Goal: Task Accomplishment & Management: Use online tool/utility

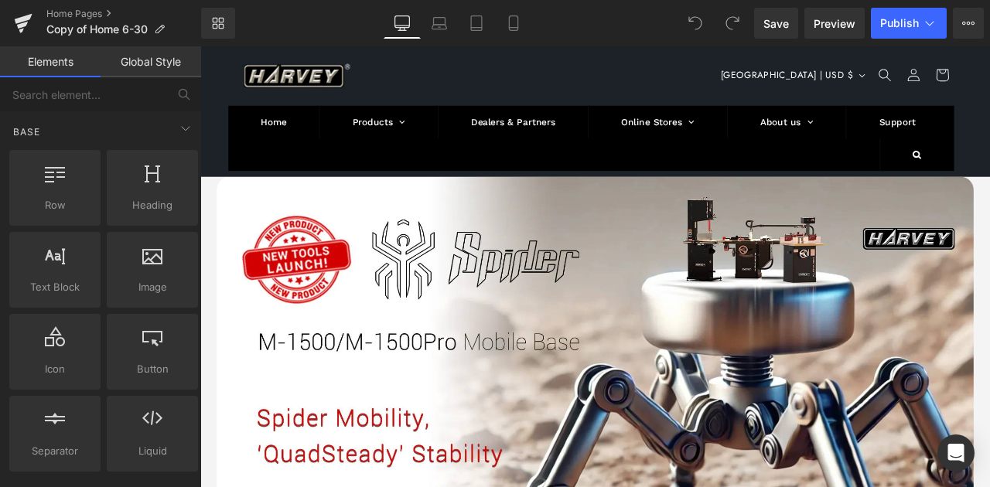
click at [808, 78] on header "Home Products Harvey Tools Table Saws Bandsaws Wood Lathes Dust Processors Acce…" at bounding box center [668, 123] width 928 height 154
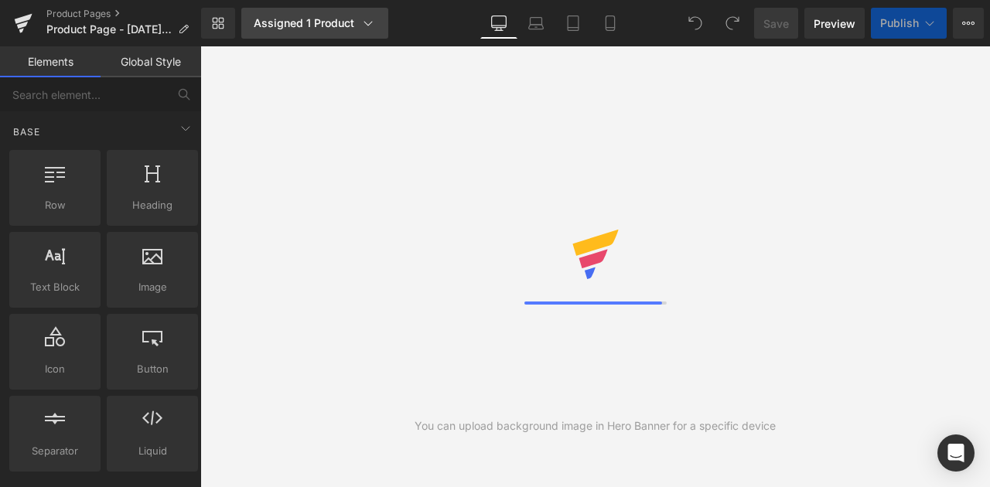
click at [355, 19] on div "Assigned 1 Product" at bounding box center [315, 22] width 122 height 15
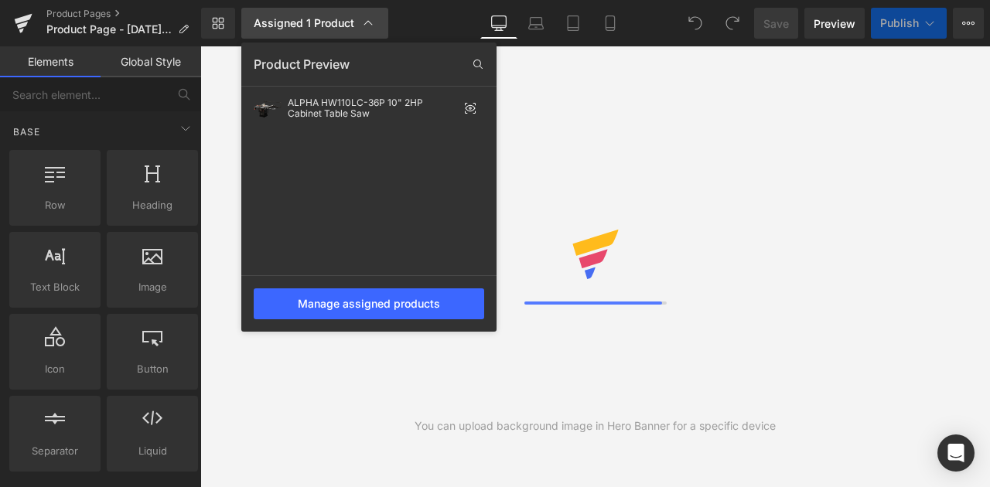
click at [355, 19] on div "Assigned 1 Product" at bounding box center [315, 22] width 122 height 15
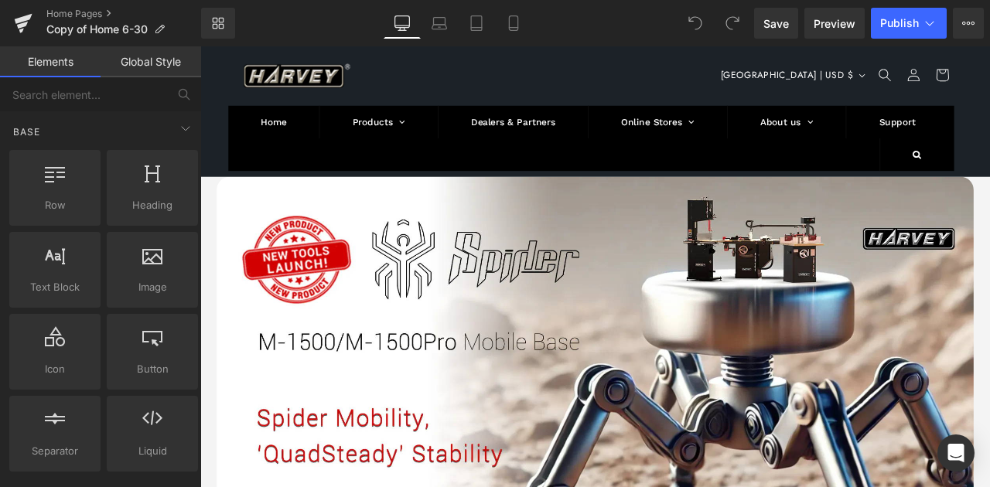
scroll to position [51, 0]
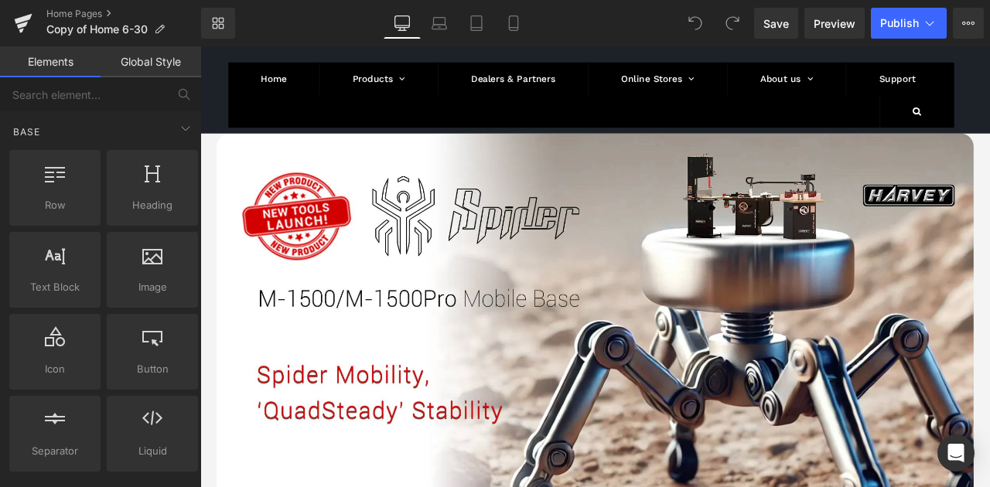
click at [293, 133] on ul "Home Products [PERSON_NAME] Tools Table Saws Bandsaws Wood Lathes Dust Processo…" at bounding box center [664, 104] width 860 height 77
click at [177, 133] on icon at bounding box center [185, 128] width 19 height 19
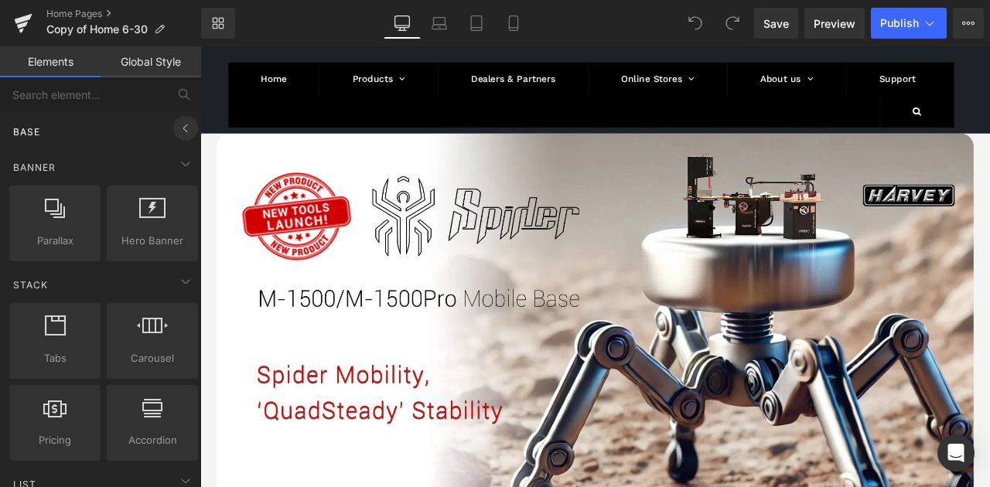
click at [177, 131] on icon at bounding box center [185, 128] width 19 height 19
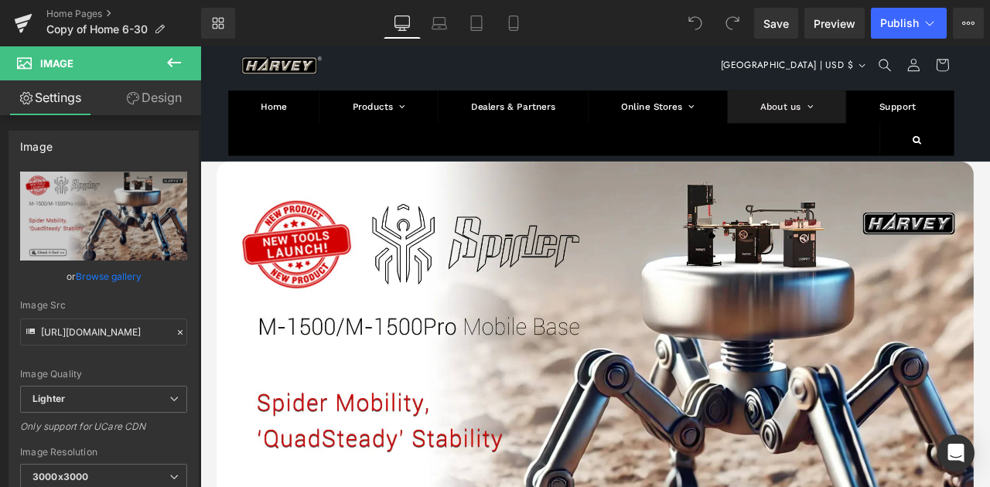
scroll to position [0, 0]
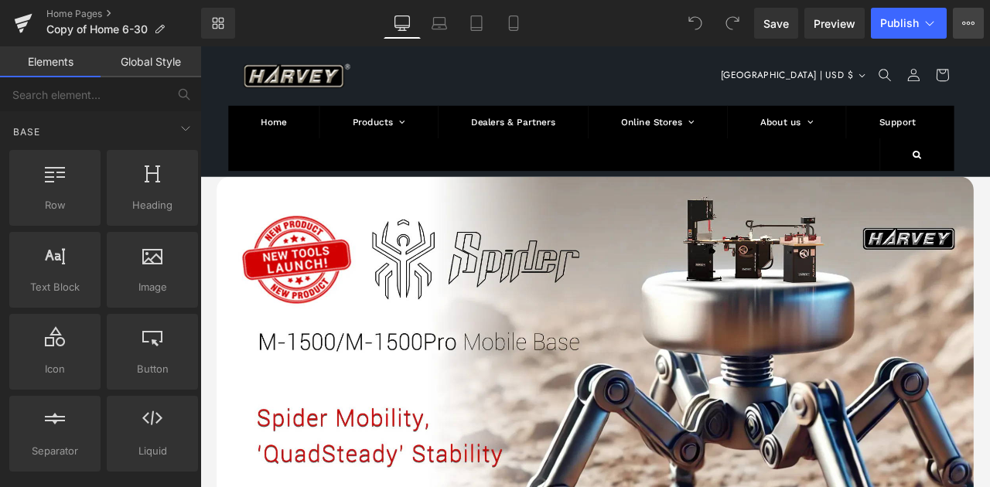
click at [970, 23] on icon at bounding box center [968, 23] width 12 height 12
click at [300, 174] on ul "Home Products [PERSON_NAME] Tools Table Saws Bandsaws Wood Lathes Dust Processo…" at bounding box center [664, 155] width 860 height 77
click at [575, 178] on ul "Home Products [PERSON_NAME] Tools Table Saws Bandsaws Wood Lathes Dust Processo…" at bounding box center [664, 155] width 860 height 77
click at [783, 24] on span "Save" at bounding box center [776, 23] width 26 height 16
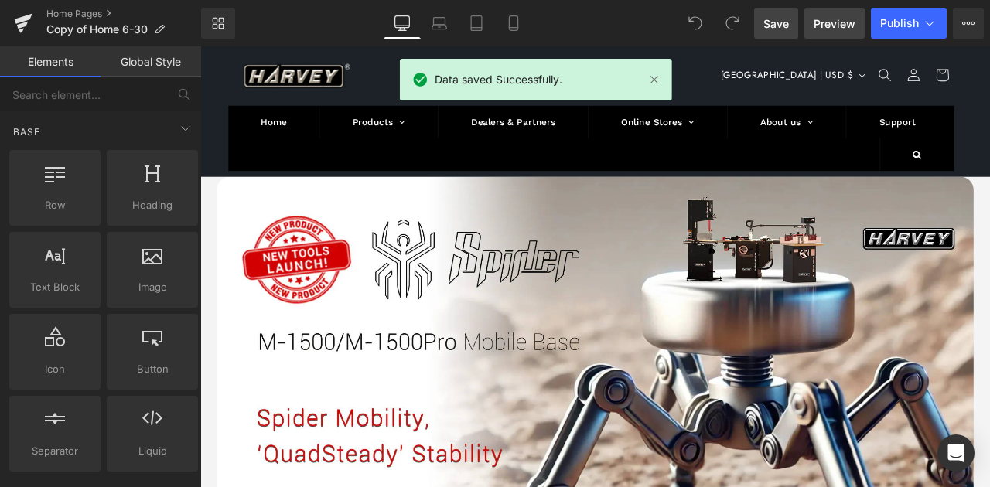
click at [822, 15] on span "Preview" at bounding box center [835, 23] width 42 height 16
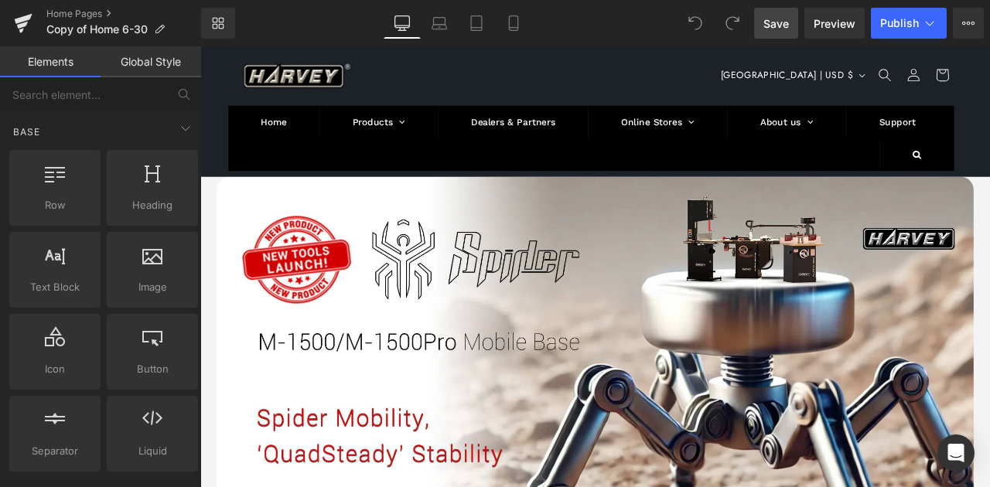
click at [301, 26] on div "Library Desktop Desktop Laptop Tablet Mobile Save Preview Publish Scheduled Vie…" at bounding box center [595, 23] width 789 height 31
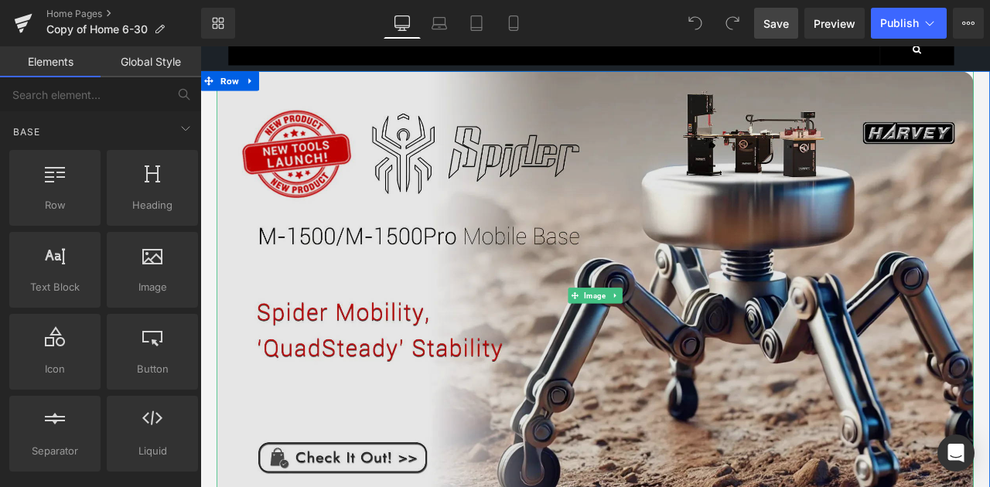
scroll to position [92, 0]
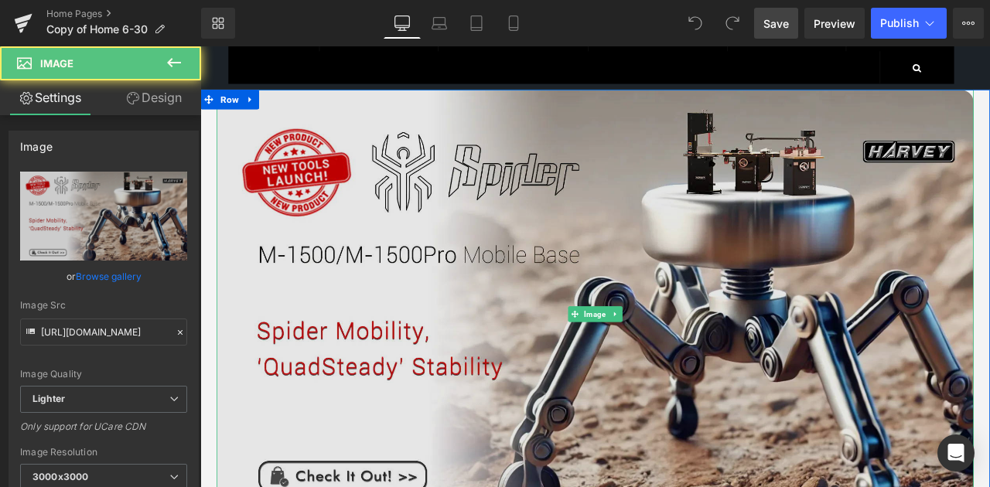
click at [523, 235] on img at bounding box center [668, 363] width 897 height 532
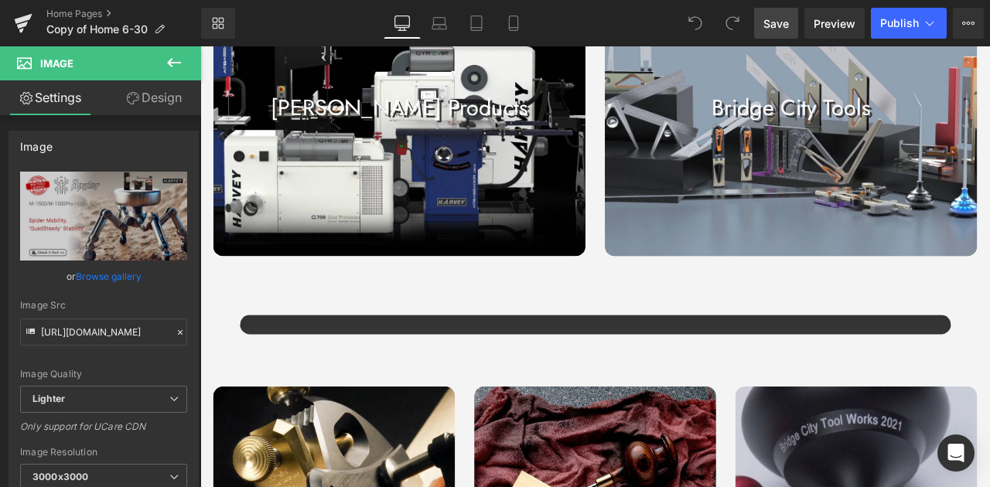
scroll to position [1175, 0]
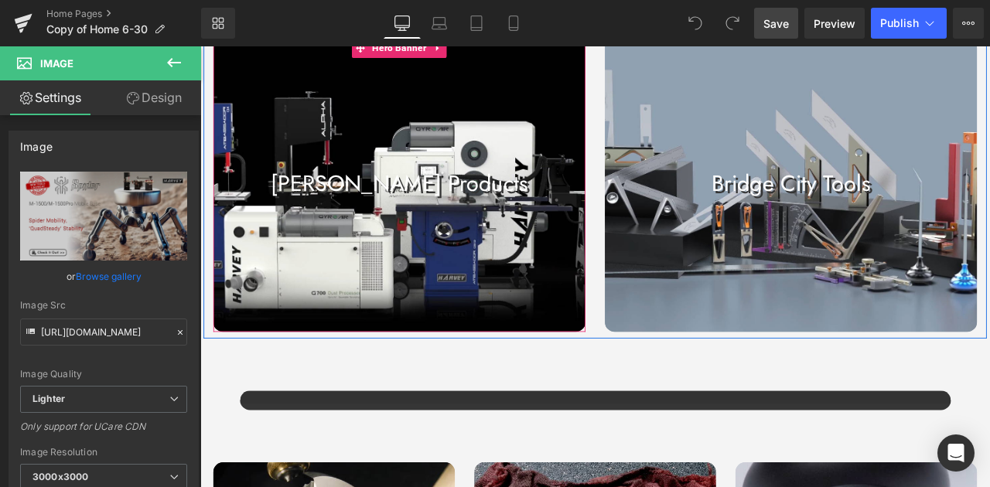
click at [531, 114] on div at bounding box center [436, 211] width 441 height 348
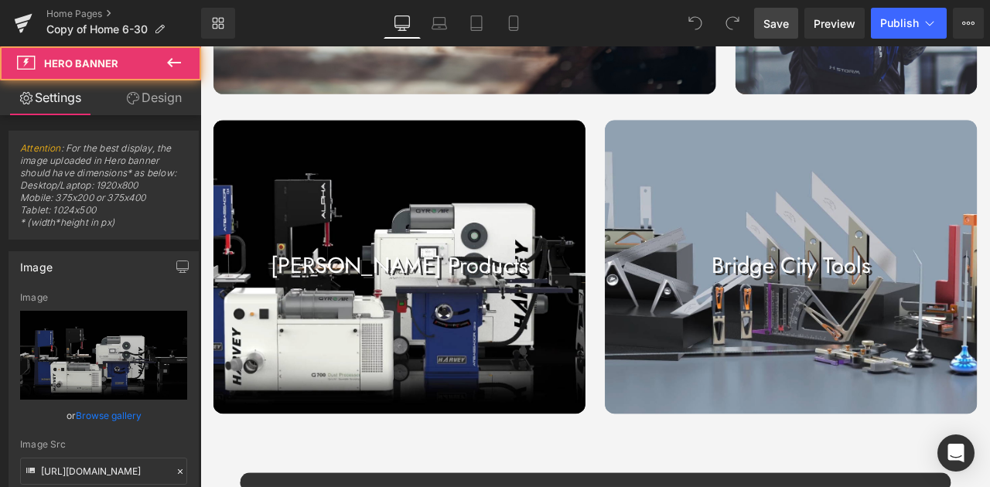
scroll to position [968, 0]
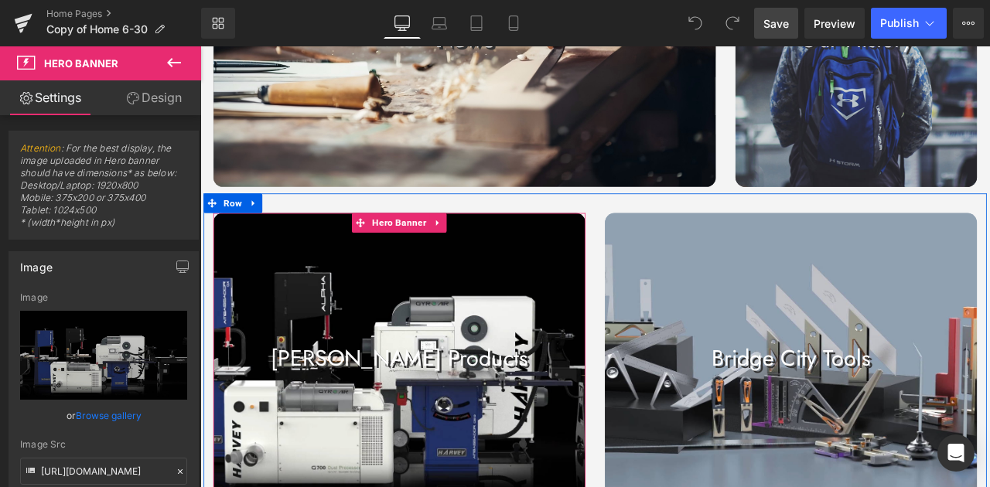
click at [499, 278] on div at bounding box center [436, 418] width 441 height 348
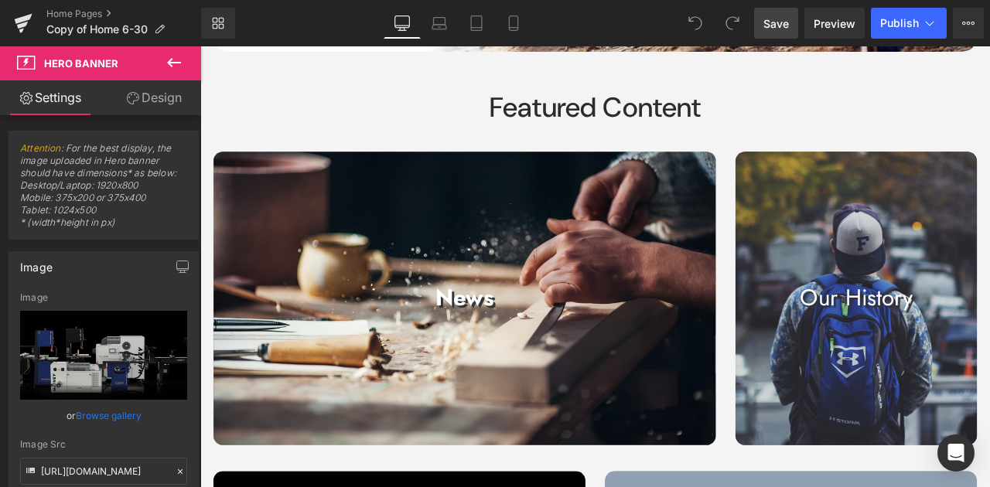
scroll to position [608, 0]
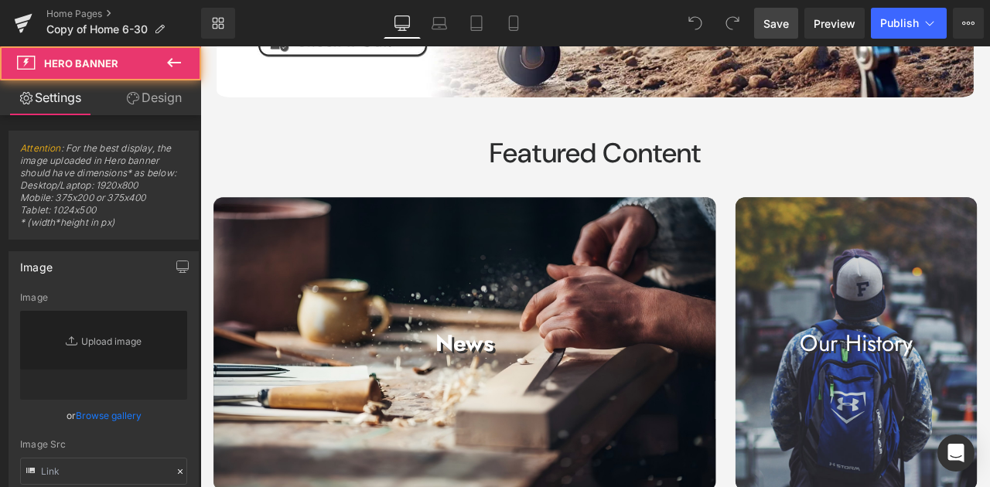
click at [914, 261] on div at bounding box center [978, 399] width 286 height 348
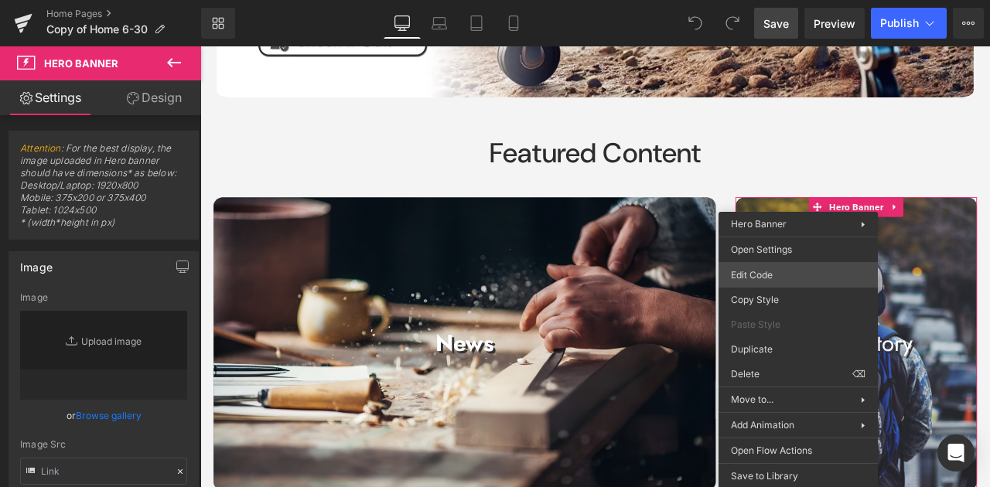
type input "[URL][DOMAIN_NAME]"
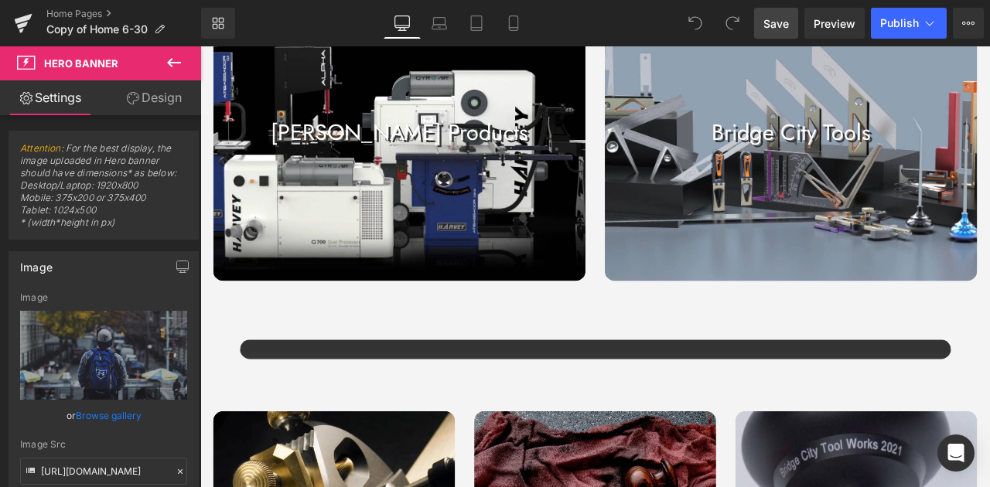
scroll to position [1484, 0]
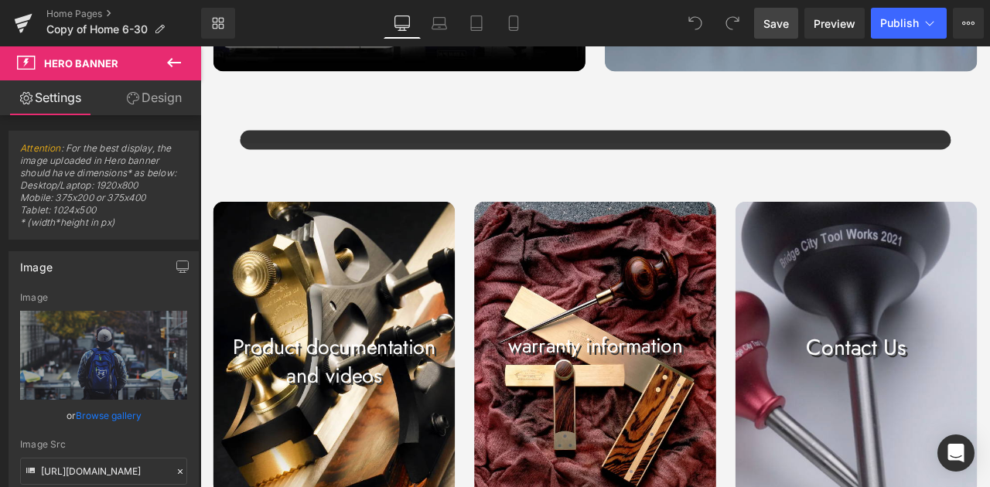
click at [434, 253] on div at bounding box center [359, 404] width 286 height 346
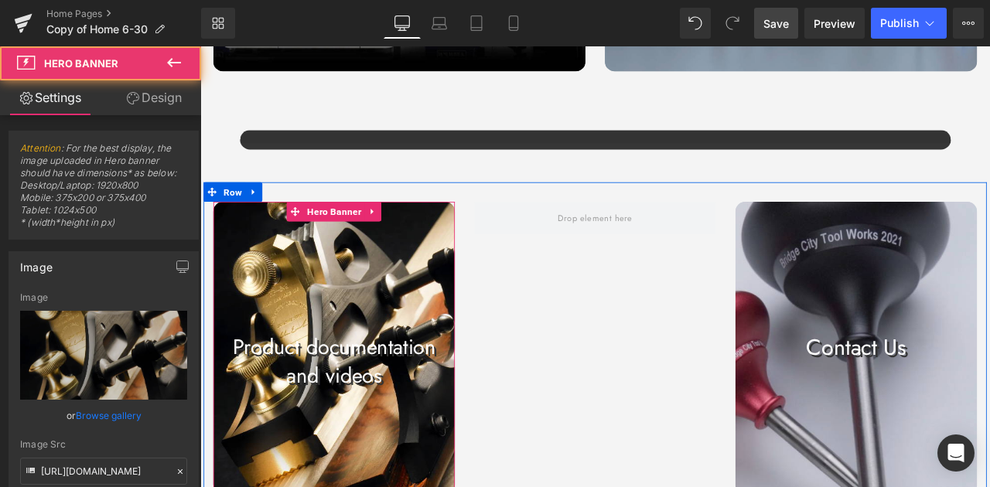
click at [425, 266] on div at bounding box center [359, 404] width 286 height 346
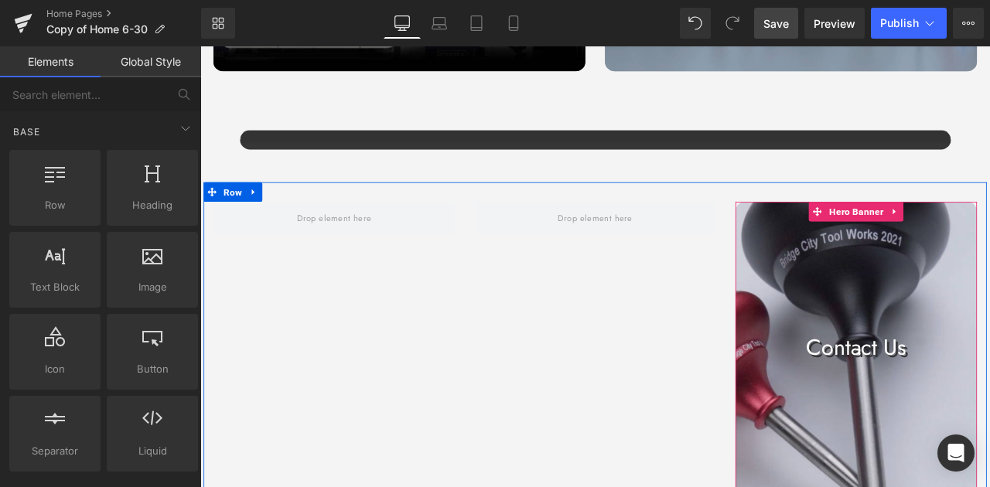
click at [910, 312] on div at bounding box center [978, 405] width 286 height 348
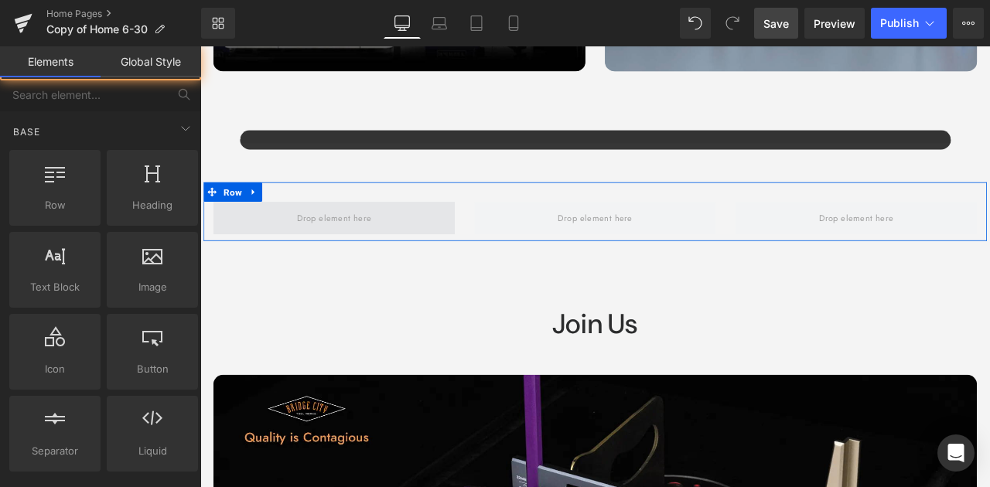
click at [367, 254] on span at bounding box center [358, 250] width 99 height 26
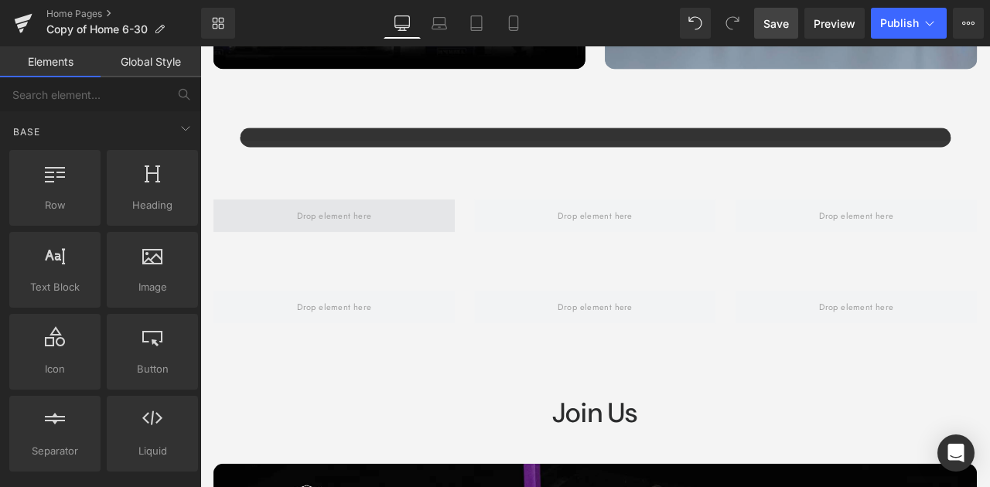
scroll to position [1485, 0]
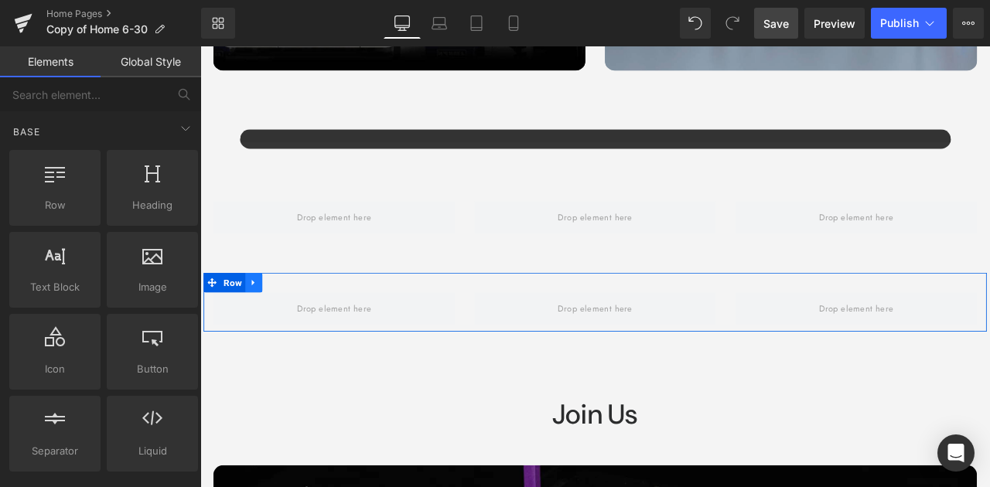
click at [262, 326] on icon at bounding box center [263, 327] width 11 height 12
click at [294, 323] on link at bounding box center [304, 326] width 20 height 23
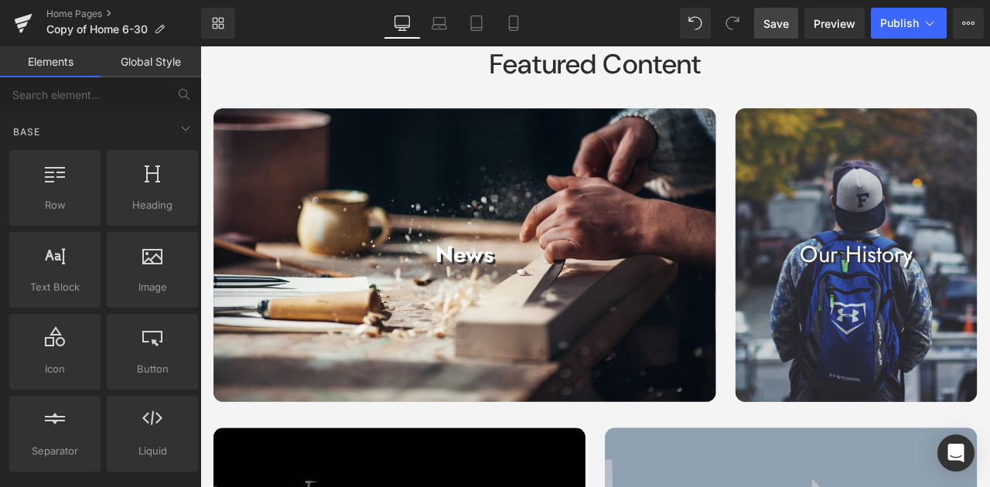
scroll to position [608, 0]
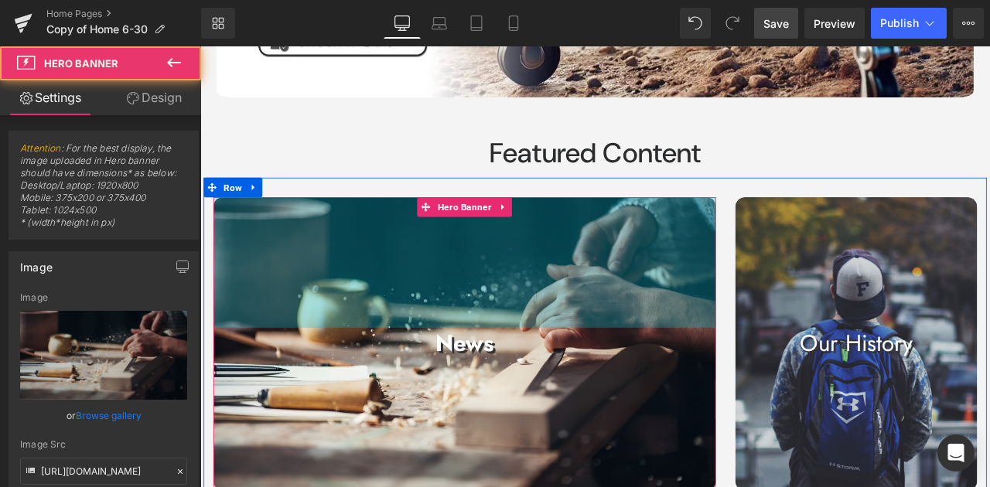
click at [596, 240] on div "News Text Block Hero Banner 200px" at bounding box center [514, 399] width 596 height 348
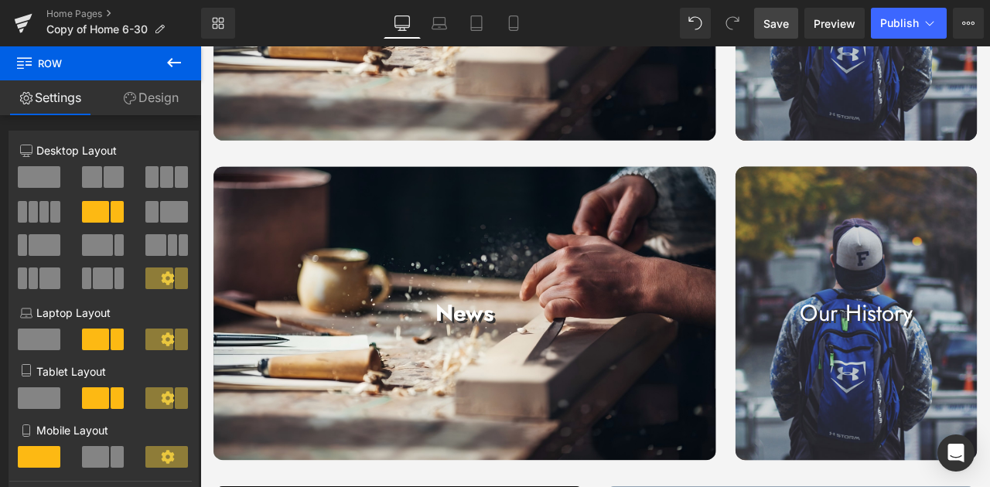
scroll to position [977, 0]
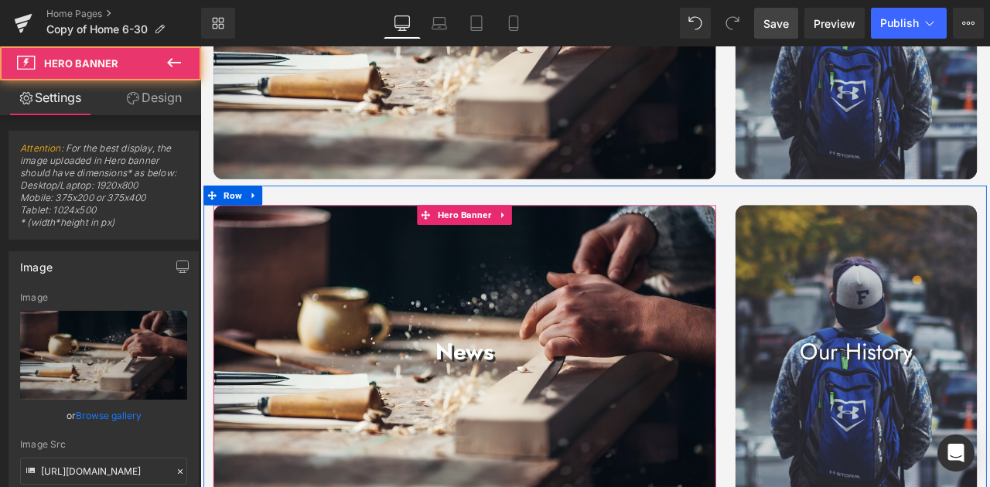
click at [353, 251] on div at bounding box center [514, 409] width 596 height 348
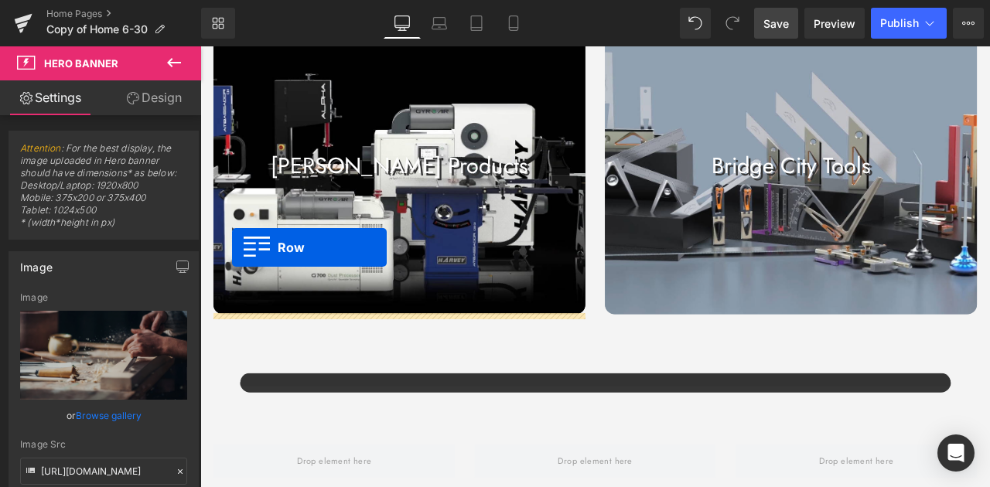
scroll to position [1389, 0]
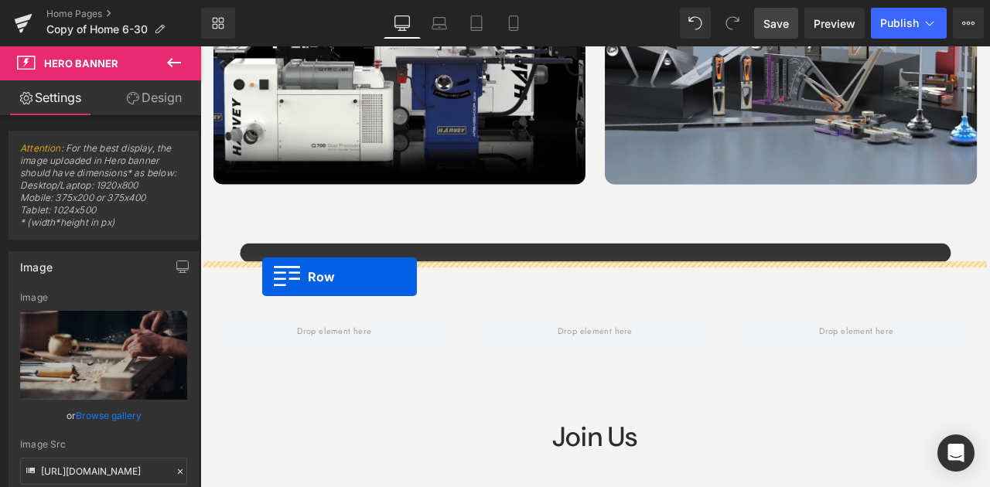
drag, startPoint x: 213, startPoint y: 220, endPoint x: 274, endPoint y: 319, distance: 116.3
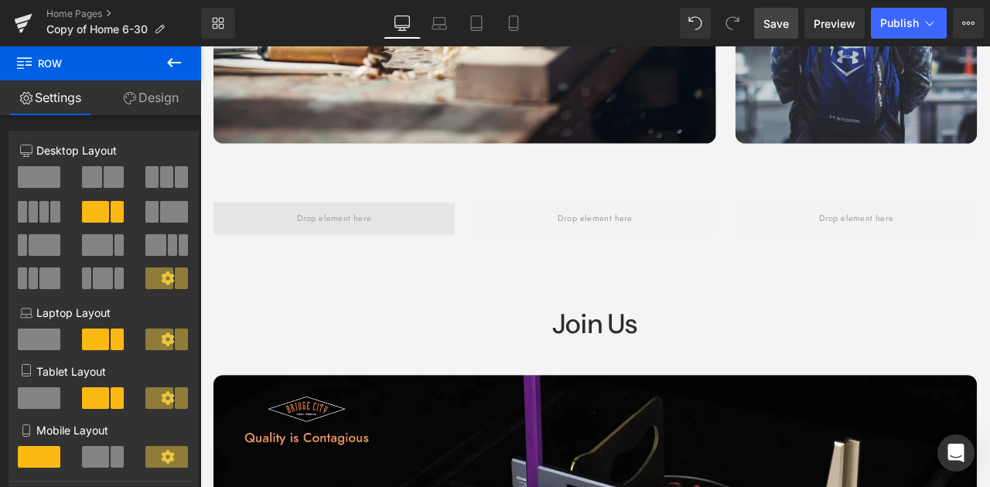
scroll to position [1866, 0]
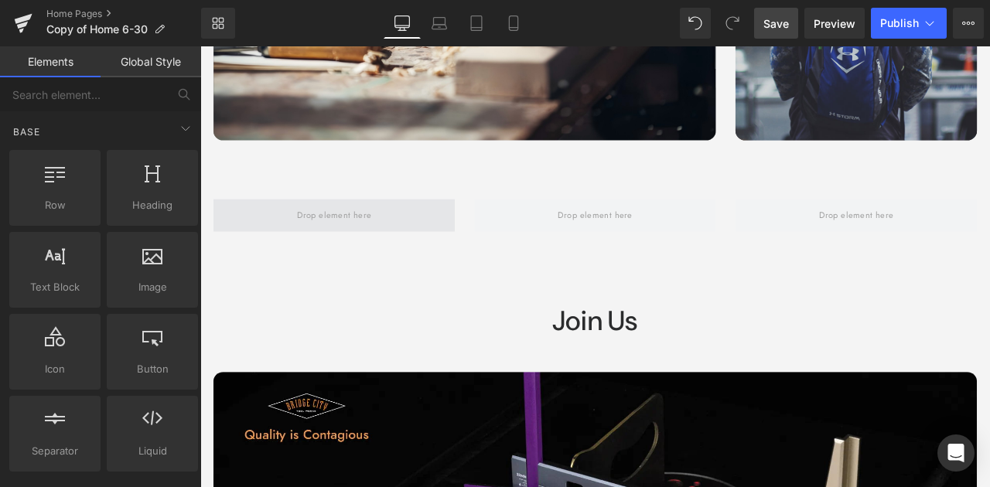
click at [385, 238] on span at bounding box center [358, 247] width 99 height 26
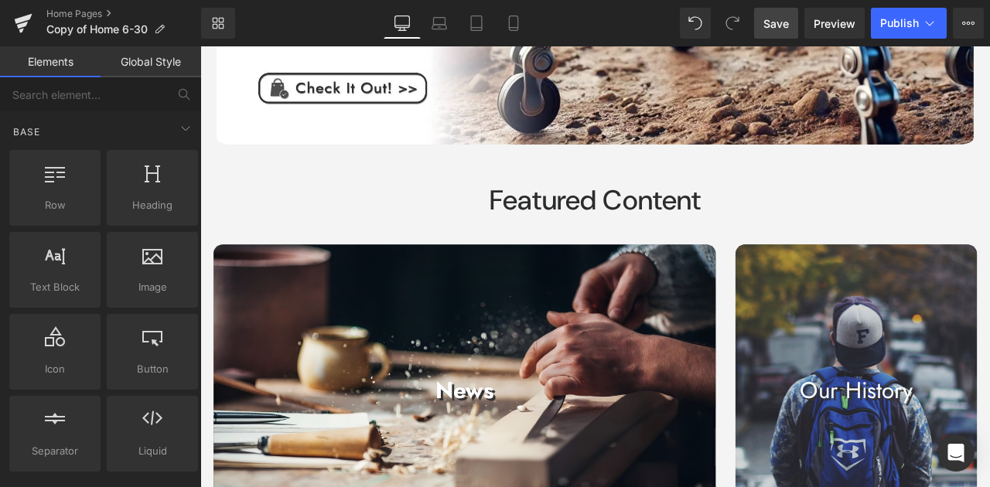
scroll to position [681, 0]
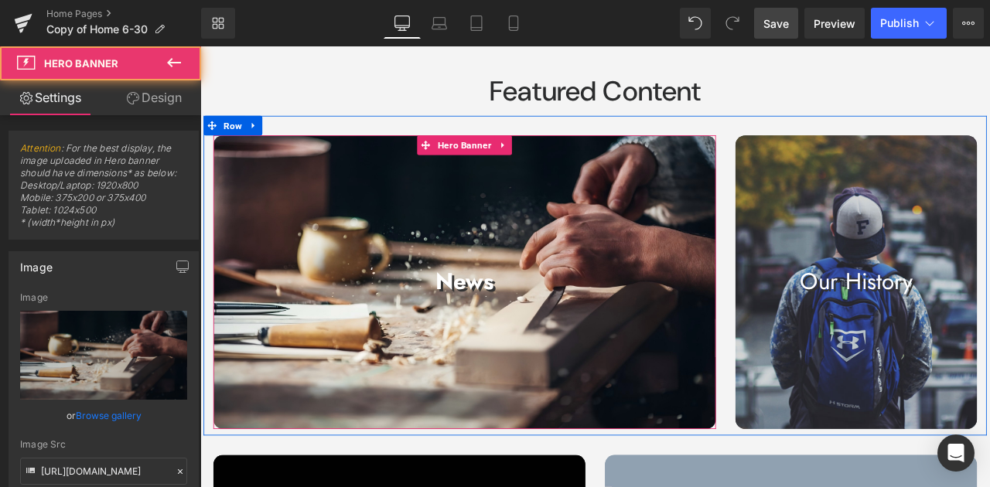
click at [524, 181] on div "News Text Block Hero Banner 200px" at bounding box center [514, 326] width 596 height 348
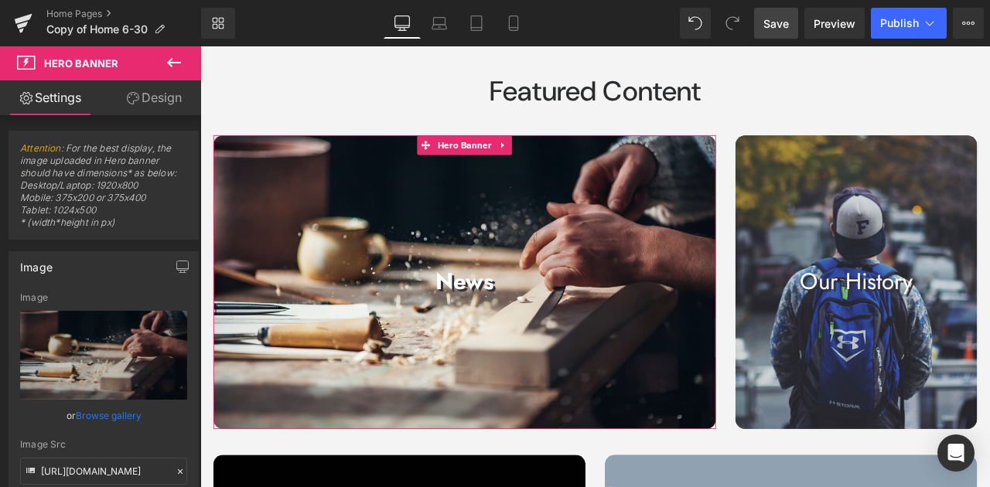
click at [130, 104] on link "Design" at bounding box center [154, 97] width 101 height 35
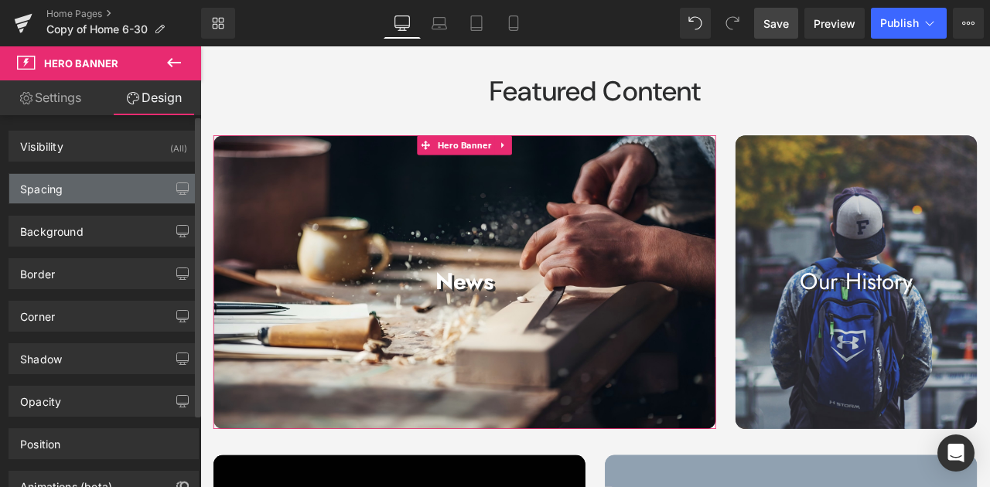
click at [104, 189] on div "Spacing" at bounding box center [103, 188] width 189 height 29
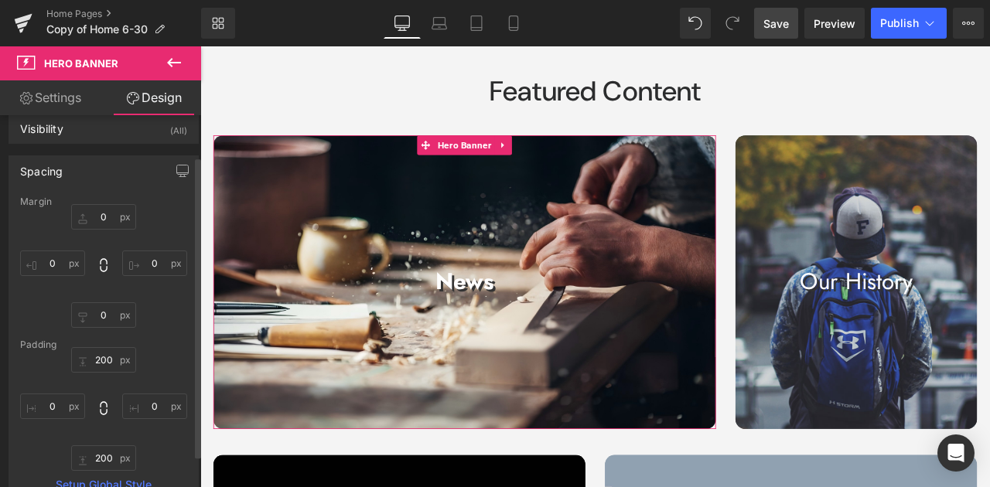
scroll to position [0, 0]
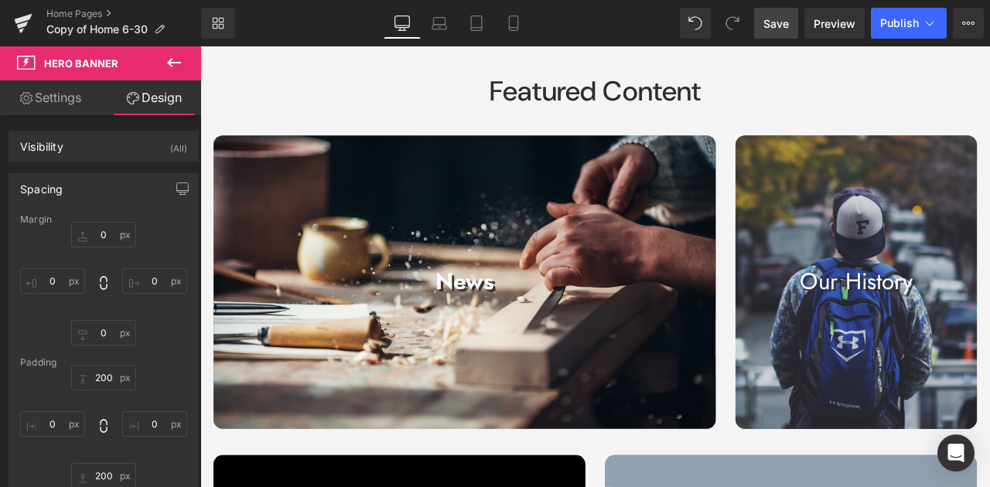
click at [166, 66] on icon at bounding box center [174, 62] width 19 height 19
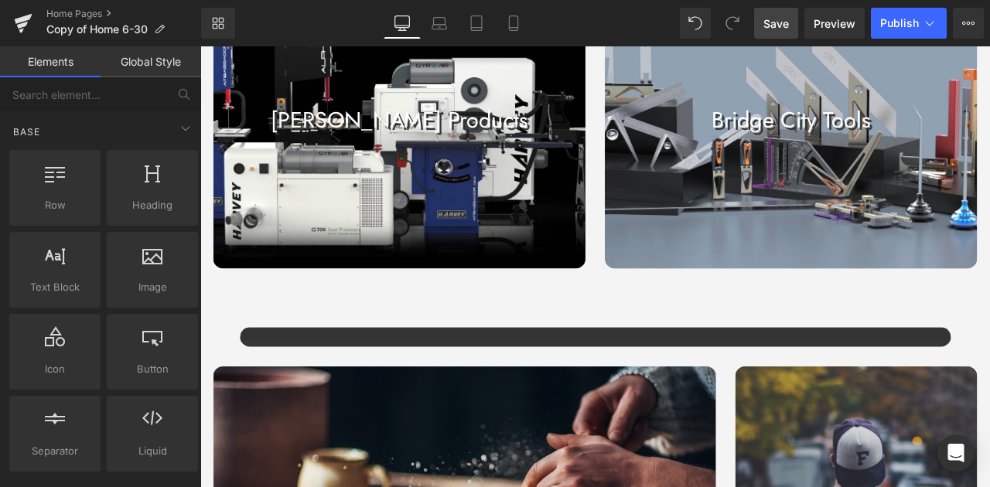
scroll to position [1402, 0]
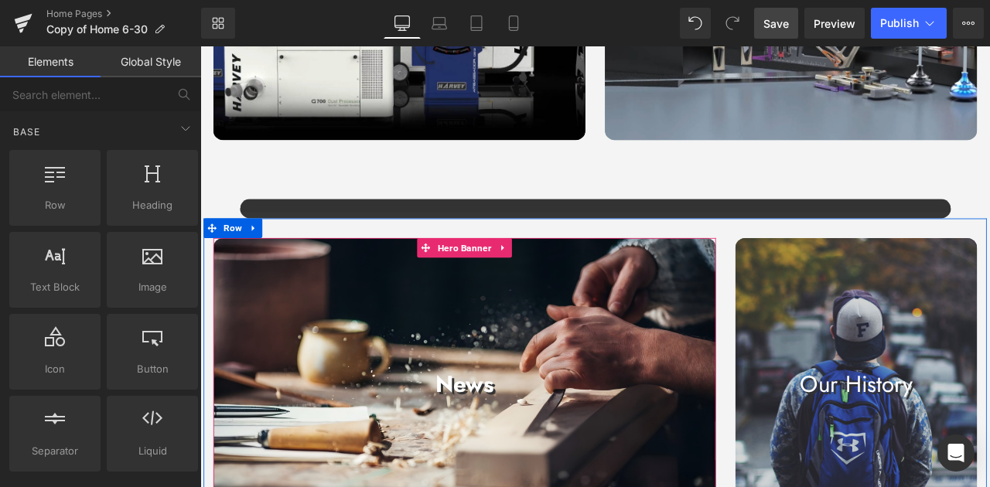
click at [671, 319] on div at bounding box center [514, 448] width 596 height 348
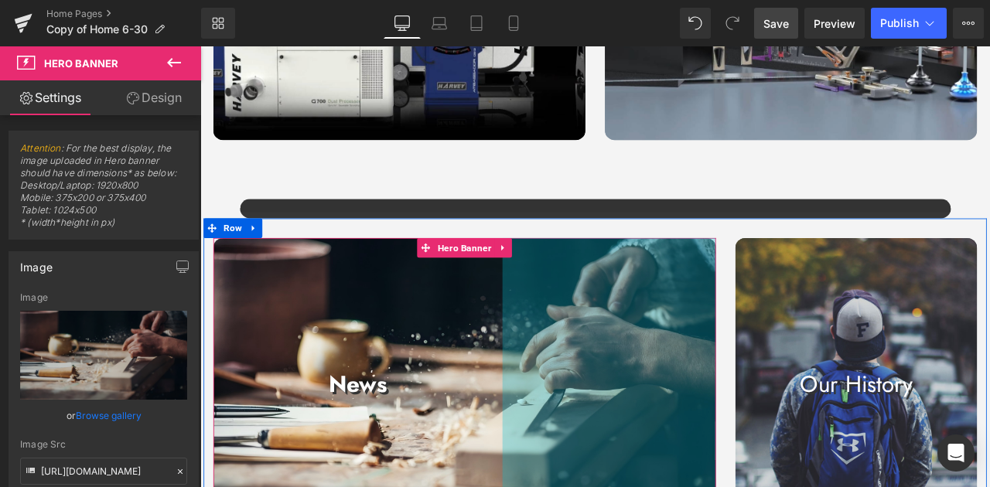
drag, startPoint x: 804, startPoint y: 330, endPoint x: 551, endPoint y: 334, distance: 253.0
click at [551, 334] on div "News Text Block Hero Banner 327px" at bounding box center [514, 448] width 596 height 348
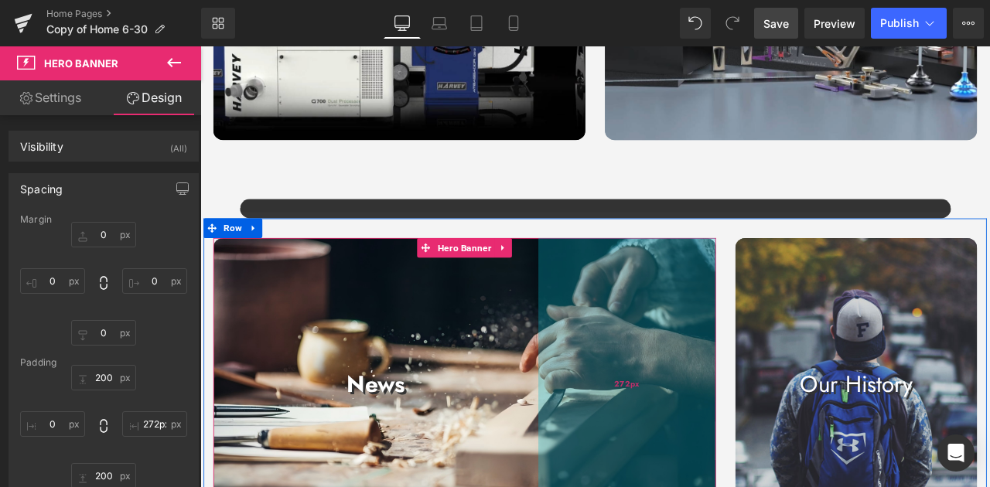
type input "271px"
drag, startPoint x: 750, startPoint y: 378, endPoint x: 793, endPoint y: 364, distance: 45.7
click at [793, 364] on div "271px" at bounding box center [707, 448] width 210 height 348
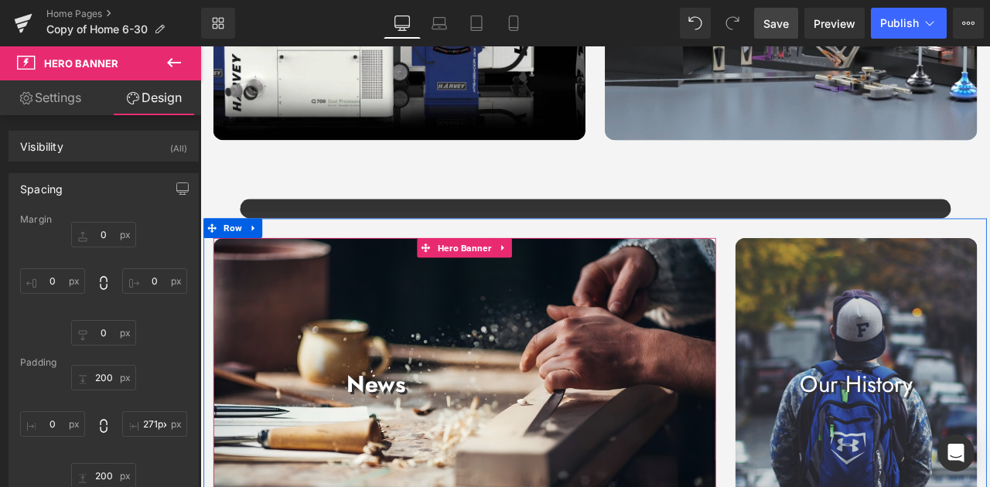
click at [544, 375] on div at bounding box center [514, 448] width 596 height 348
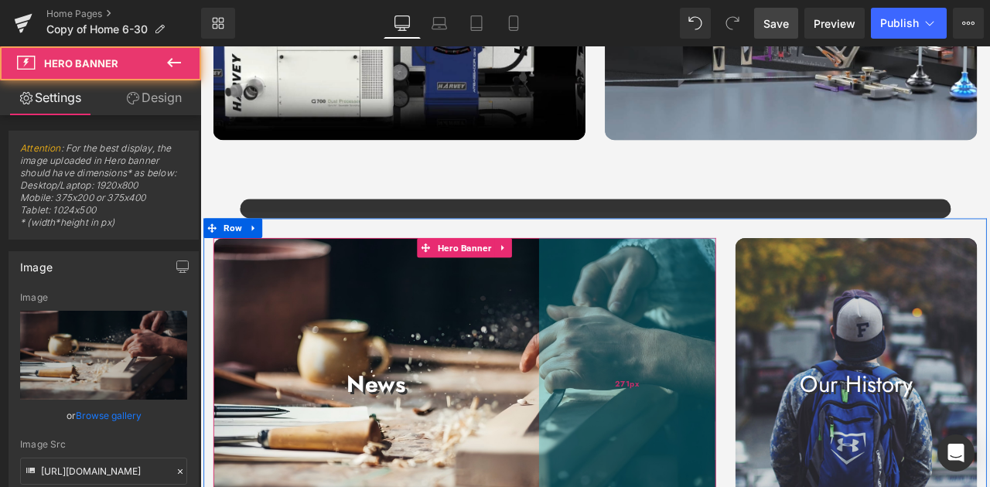
click at [718, 386] on div "271px" at bounding box center [707, 448] width 210 height 348
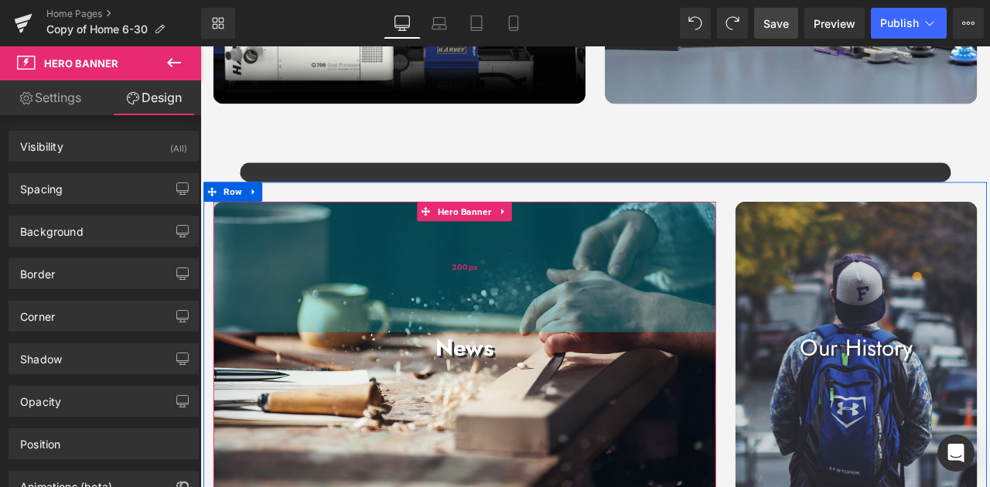
scroll to position [1505, 0]
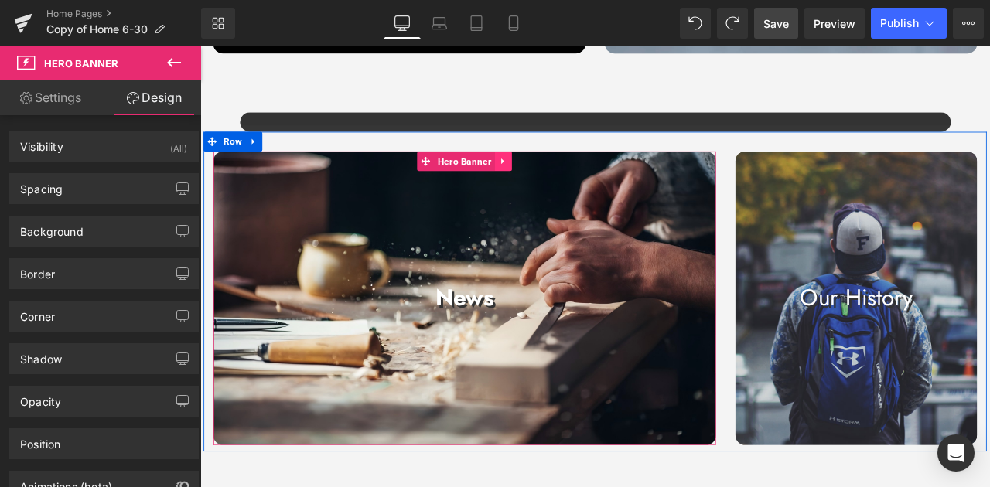
click at [551, 174] on link at bounding box center [560, 182] width 20 height 23
click at [462, 181] on link "Hero Banner" at bounding box center [503, 182] width 92 height 23
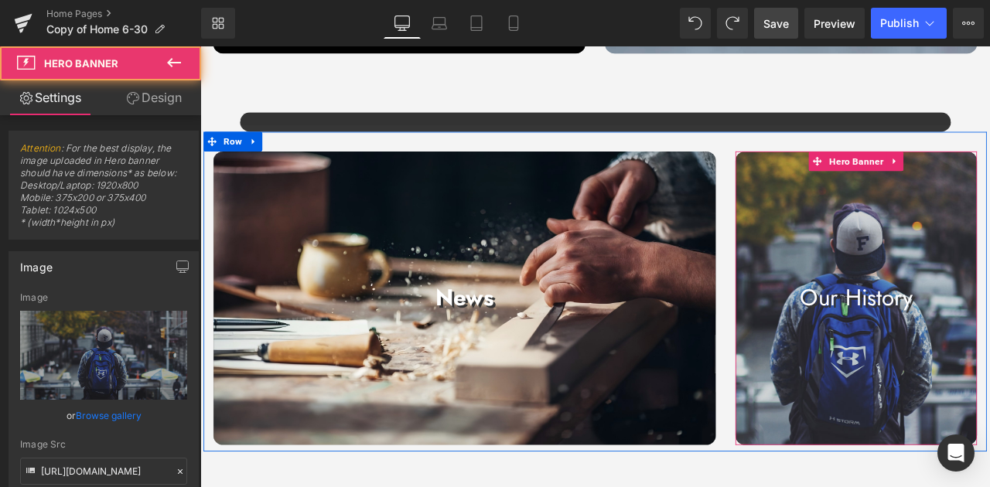
click at [898, 443] on div at bounding box center [978, 345] width 286 height 348
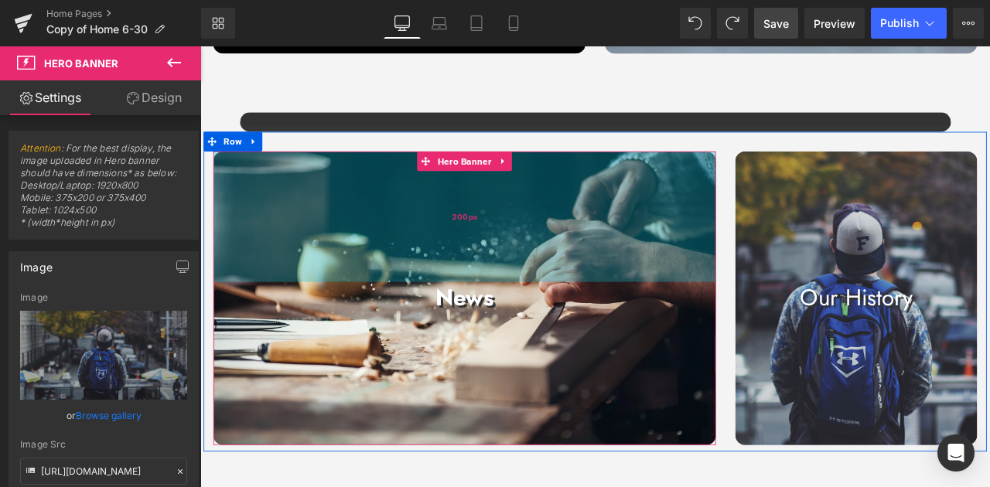
click at [800, 172] on div "200px" at bounding box center [514, 248] width 596 height 155
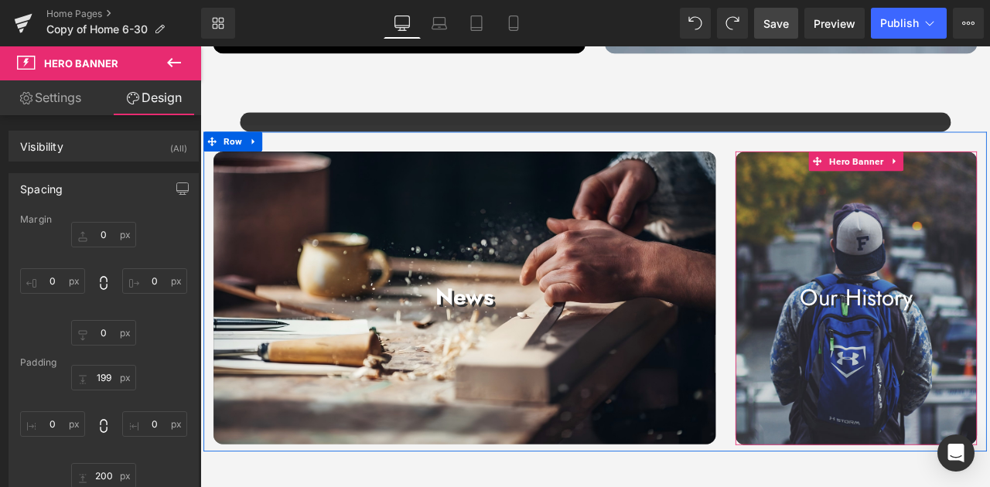
click at [852, 177] on div at bounding box center [978, 345] width 286 height 348
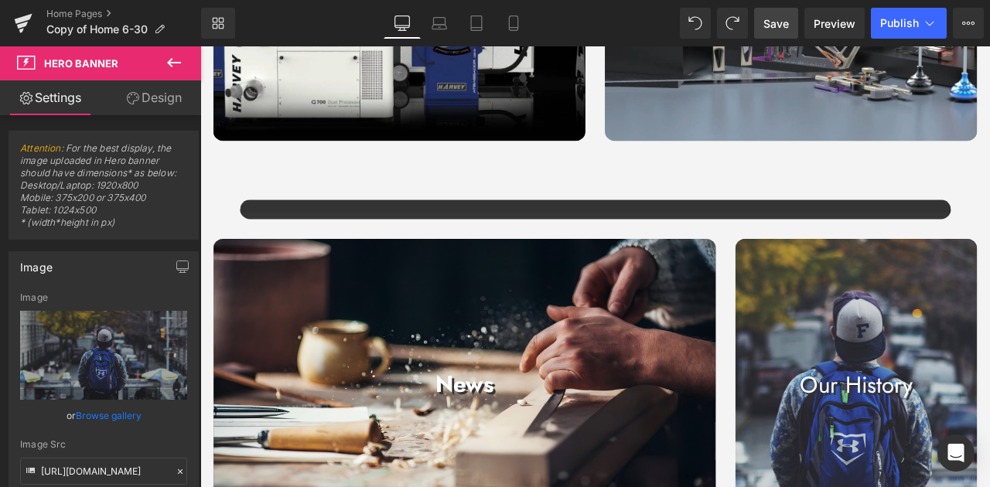
scroll to position [1402, 0]
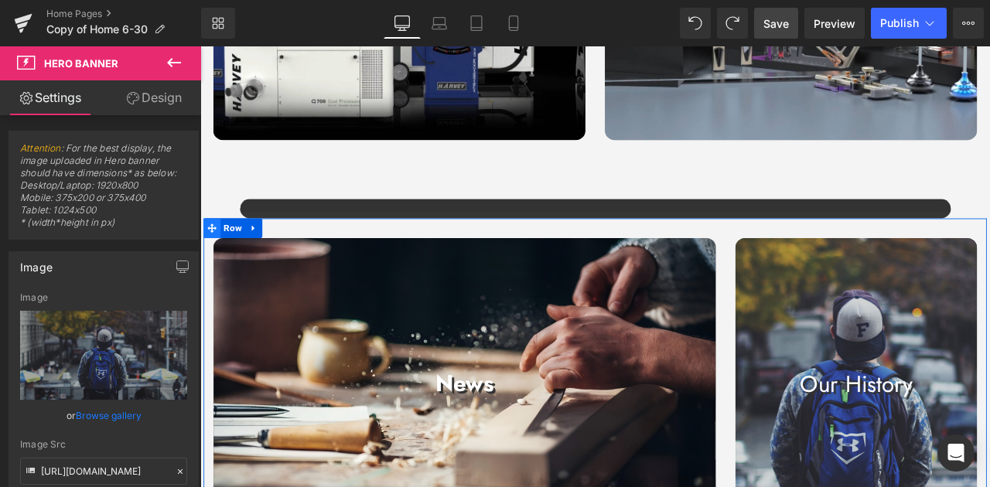
click at [216, 258] on span at bounding box center [214, 262] width 20 height 23
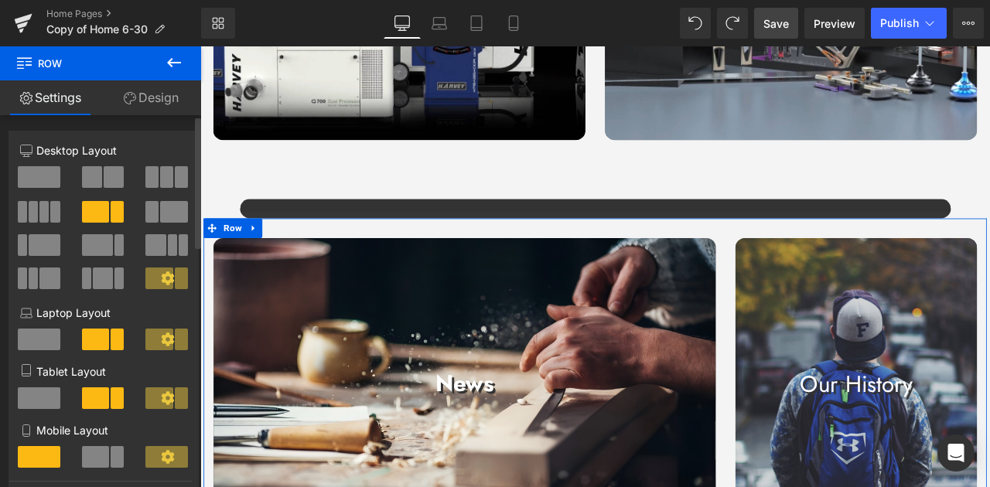
click at [160, 210] on span at bounding box center [174, 212] width 28 height 22
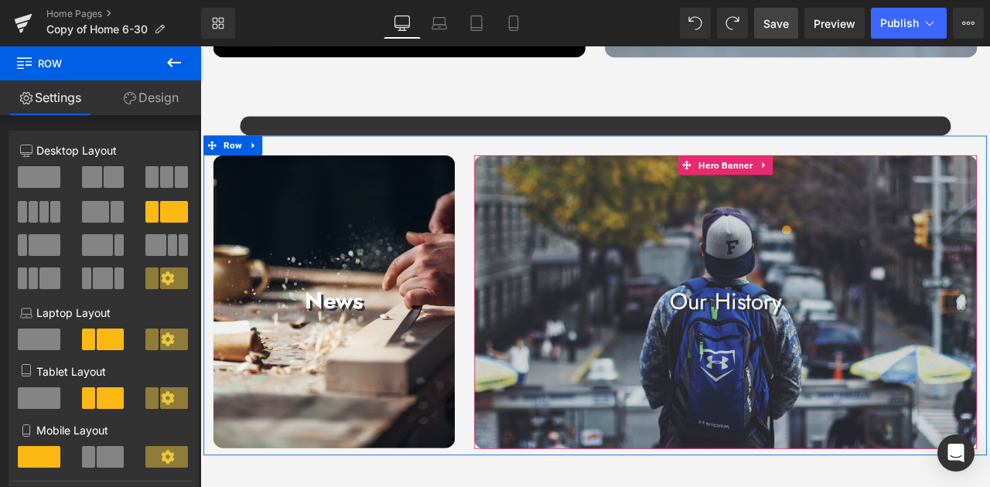
scroll to position [1505, 0]
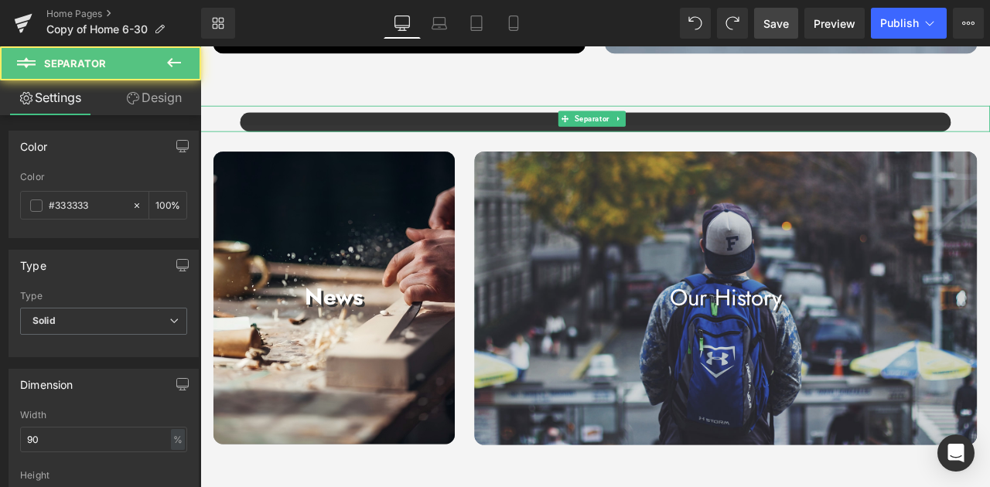
click at [989, 120] on div at bounding box center [668, 132] width 936 height 31
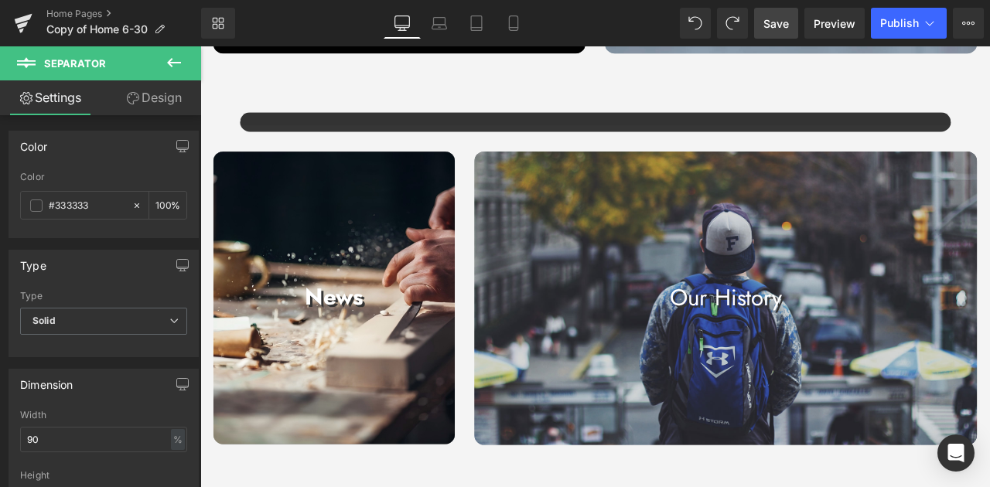
click at [353, 347] on div "News Text Block" at bounding box center [359, 343] width 286 height 37
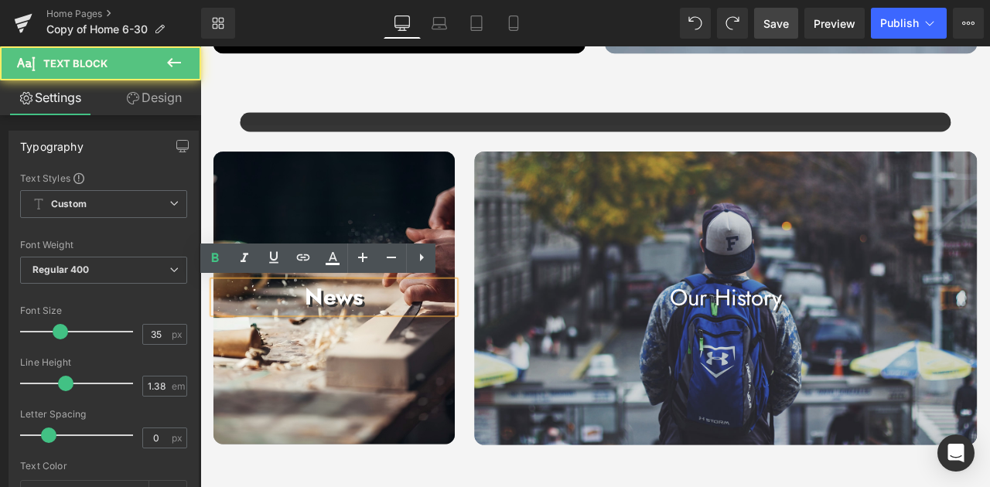
click at [391, 334] on p "News" at bounding box center [359, 343] width 286 height 37
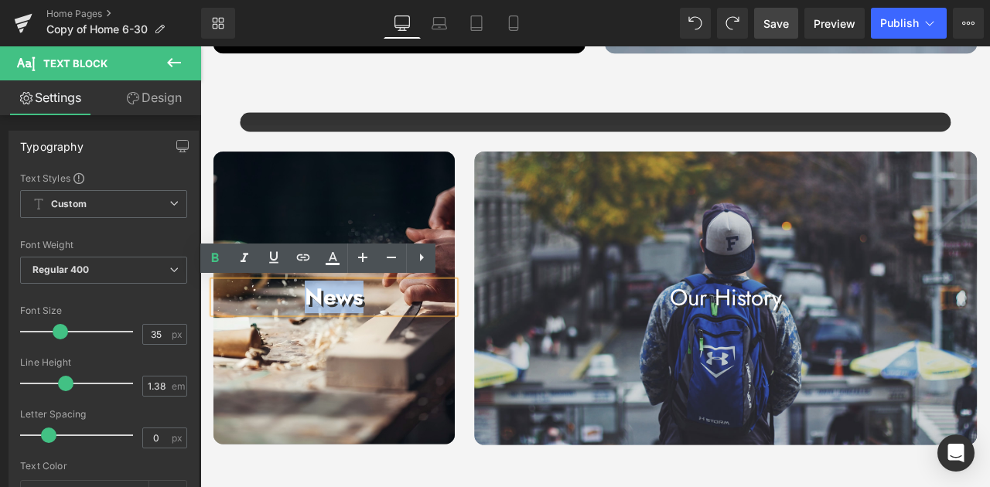
drag, startPoint x: 399, startPoint y: 337, endPoint x: 321, endPoint y: 333, distance: 78.2
click at [321, 333] on p "News" at bounding box center [359, 343] width 286 height 37
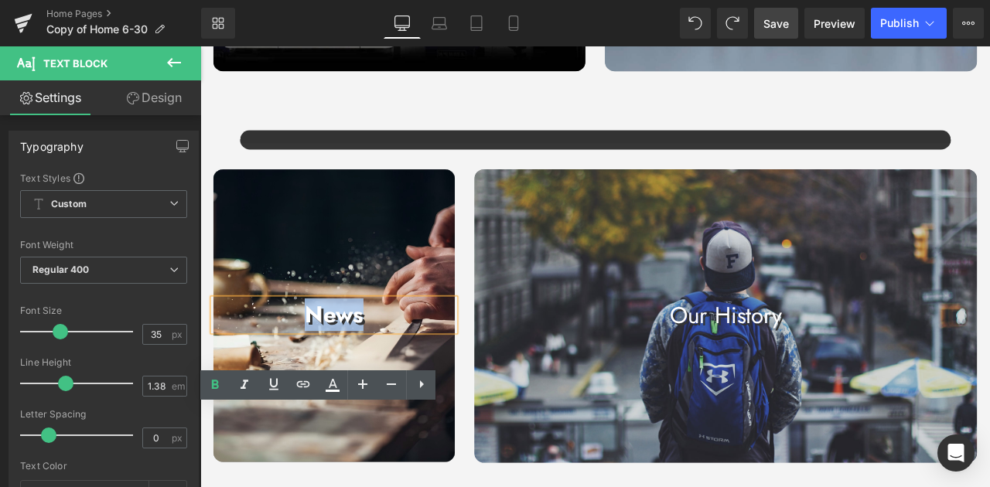
scroll to position [1609, 0]
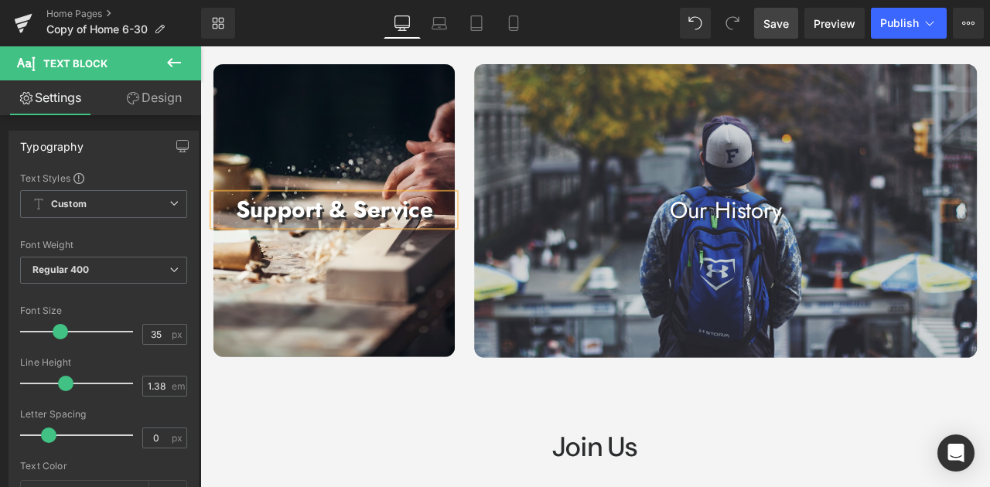
click at [800, 250] on p "Our History" at bounding box center [823, 240] width 596 height 37
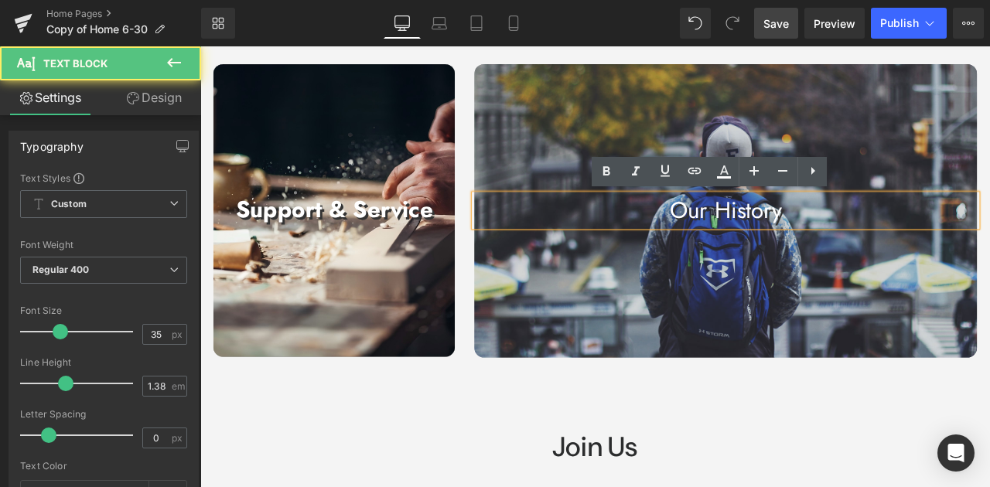
click at [902, 237] on p "Our History" at bounding box center [823, 240] width 596 height 37
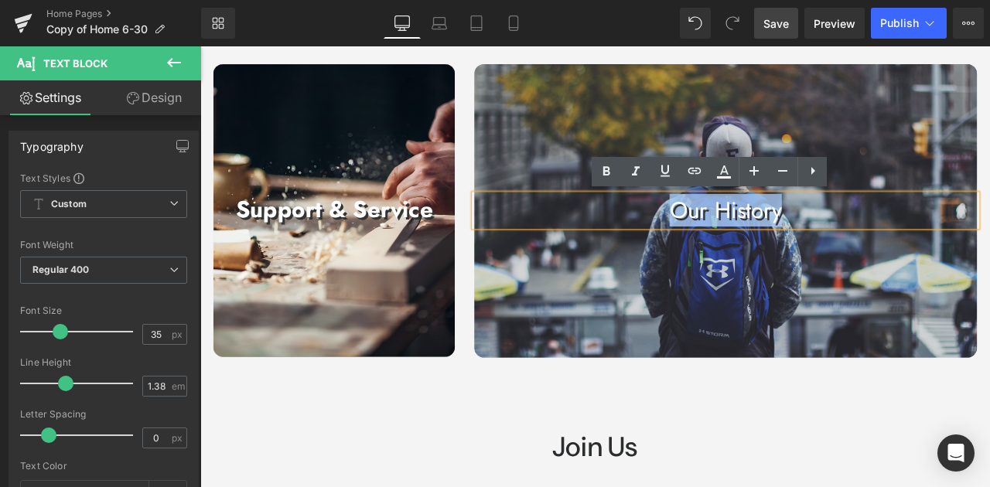
drag, startPoint x: 911, startPoint y: 236, endPoint x: 756, endPoint y: 232, distance: 154.7
click at [756, 232] on p "Our History" at bounding box center [823, 240] width 596 height 37
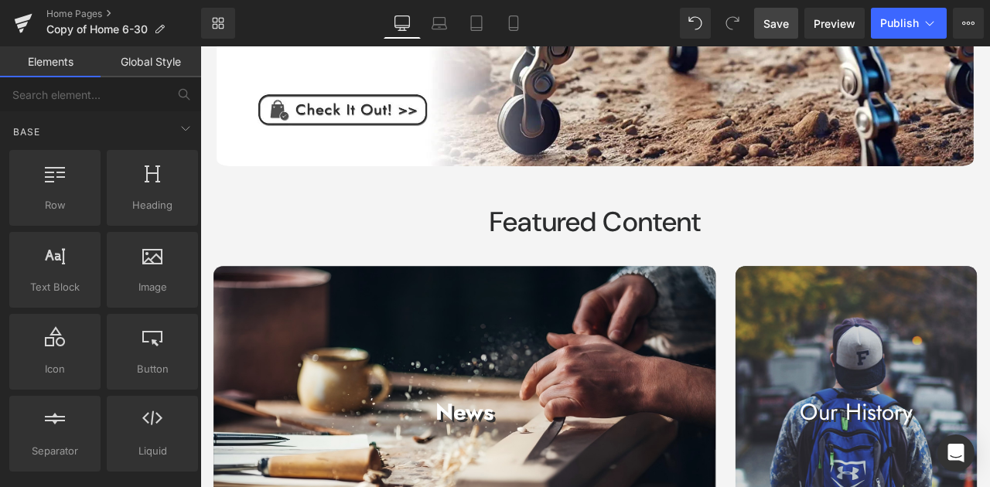
scroll to position [732, 0]
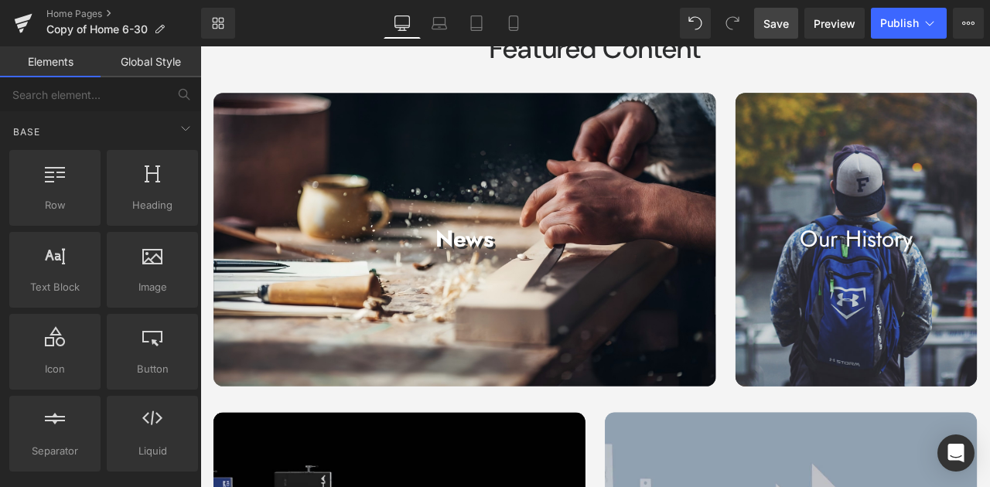
click at [523, 261] on strong "News" at bounding box center [514, 274] width 70 height 39
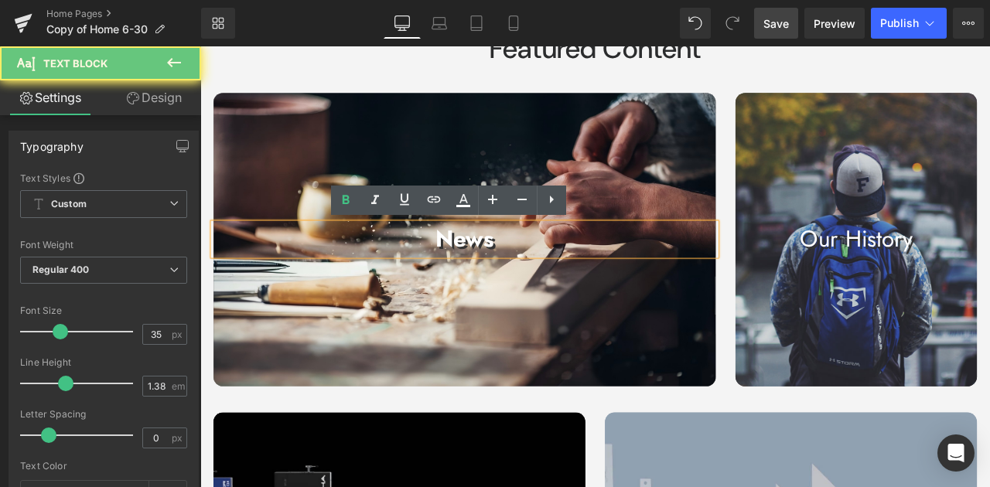
click at [550, 280] on p "News" at bounding box center [514, 274] width 596 height 37
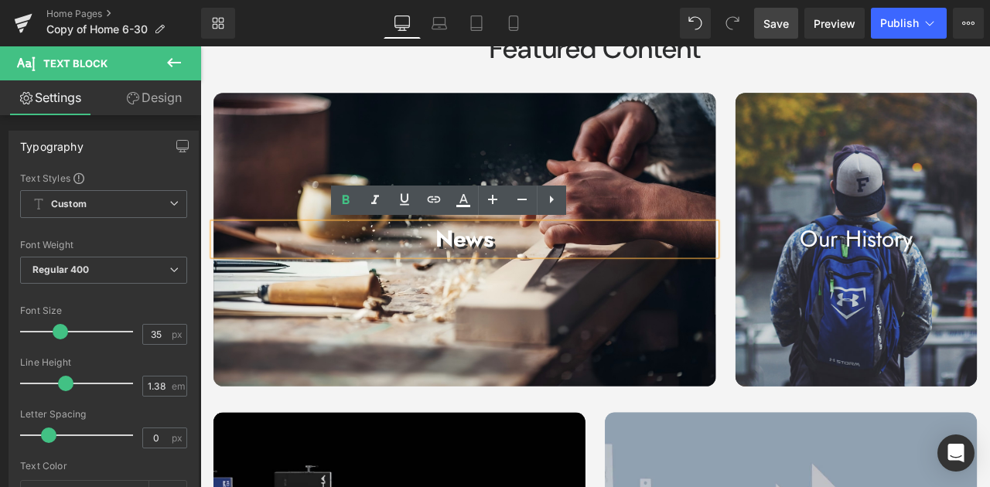
click at [559, 271] on p "News" at bounding box center [514, 274] width 596 height 37
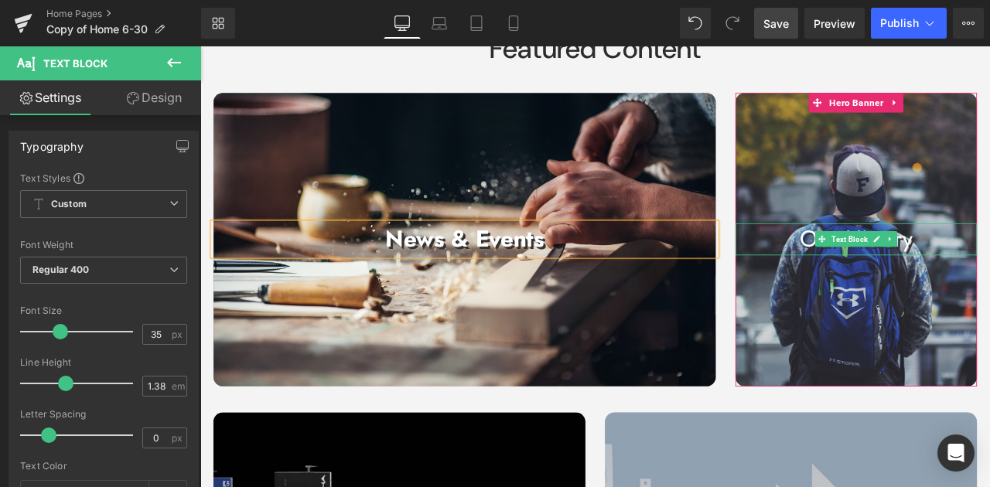
click at [936, 261] on p "Our History" at bounding box center [978, 274] width 286 height 37
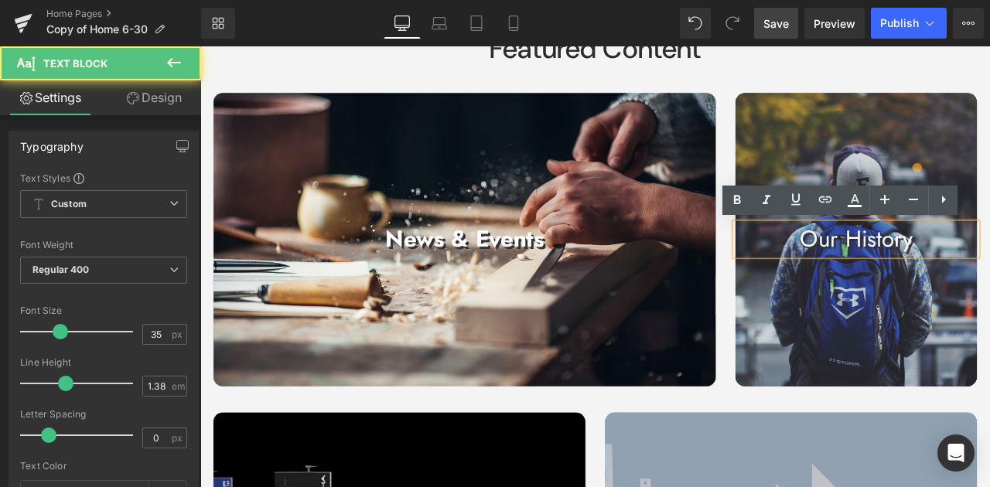
click at [906, 279] on p "Our History" at bounding box center [978, 274] width 286 height 37
drag, startPoint x: 906, startPoint y: 276, endPoint x: 1048, endPoint y: 283, distance: 142.5
click at [989, 283] on p "Our History" at bounding box center [978, 274] width 286 height 37
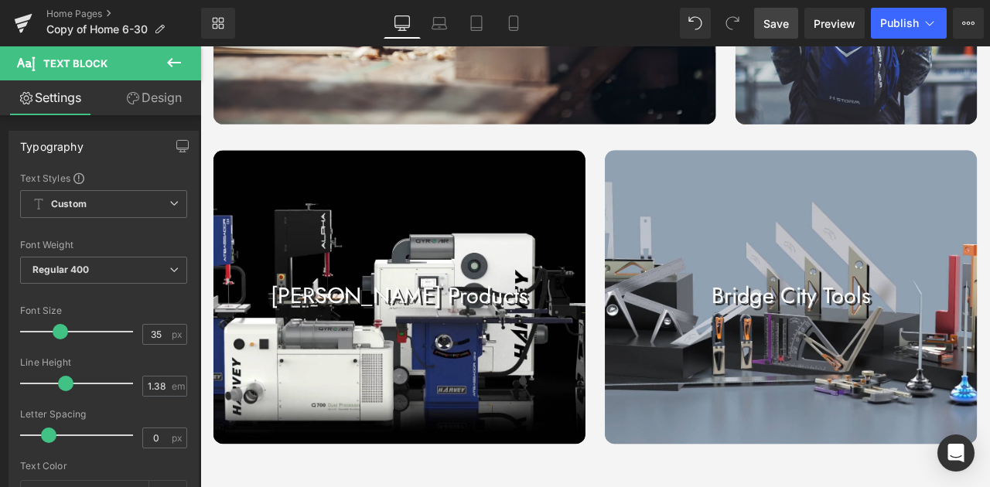
scroll to position [1041, 0]
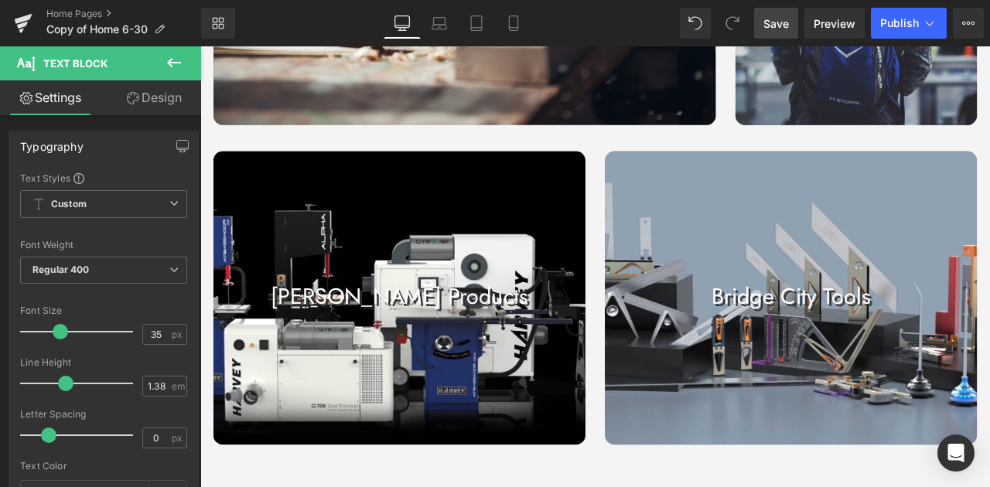
click at [512, 342] on p "[PERSON_NAME] Products" at bounding box center [436, 344] width 441 height 36
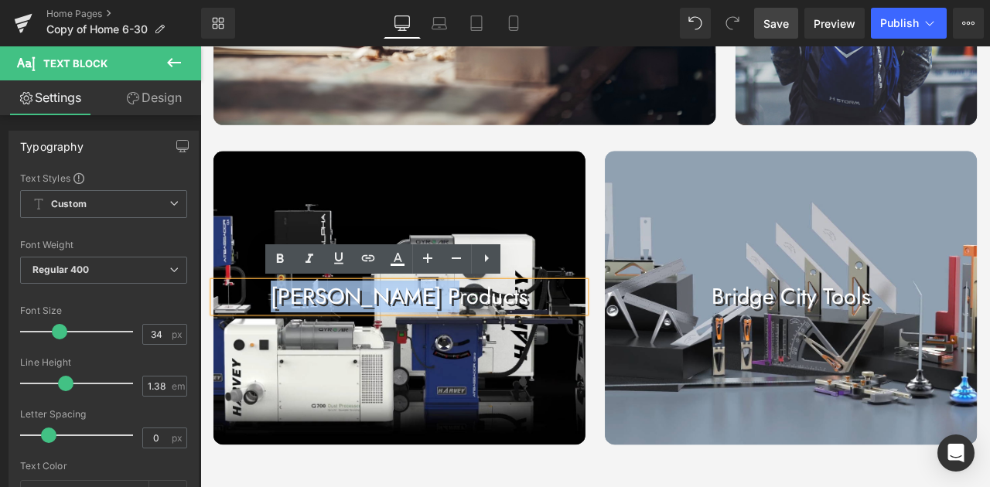
drag, startPoint x: 526, startPoint y: 346, endPoint x: 339, endPoint y: 351, distance: 187.3
click at [339, 351] on p "[PERSON_NAME] Products" at bounding box center [436, 344] width 441 height 36
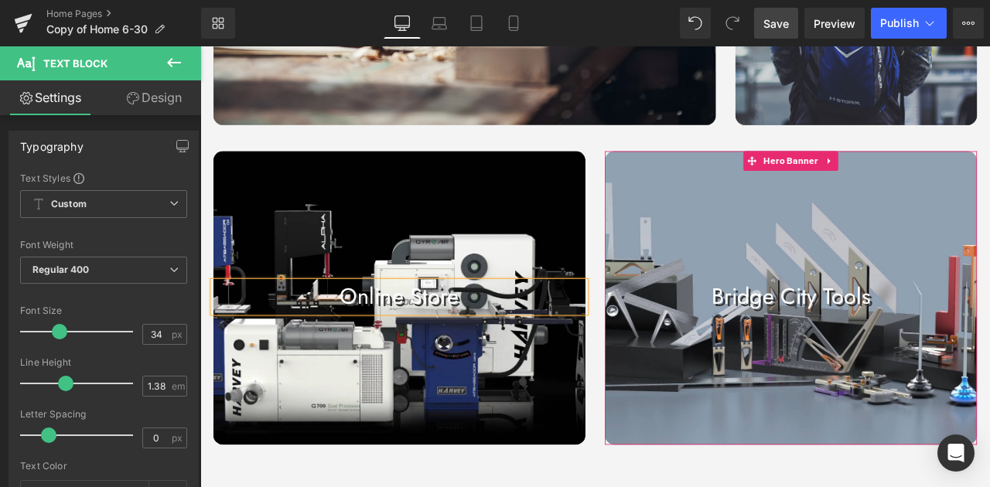
click at [809, 340] on p "Bridge City Tools" at bounding box center [900, 344] width 441 height 36
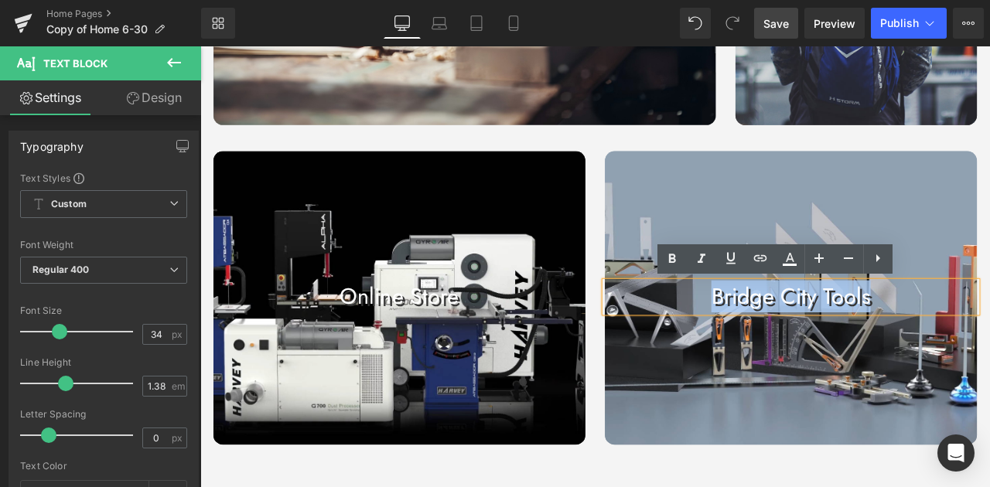
drag, startPoint x: 804, startPoint y: 339, endPoint x: 998, endPoint y: 346, distance: 193.5
click at [989, 346] on p "Bridge City Tools" at bounding box center [900, 344] width 441 height 36
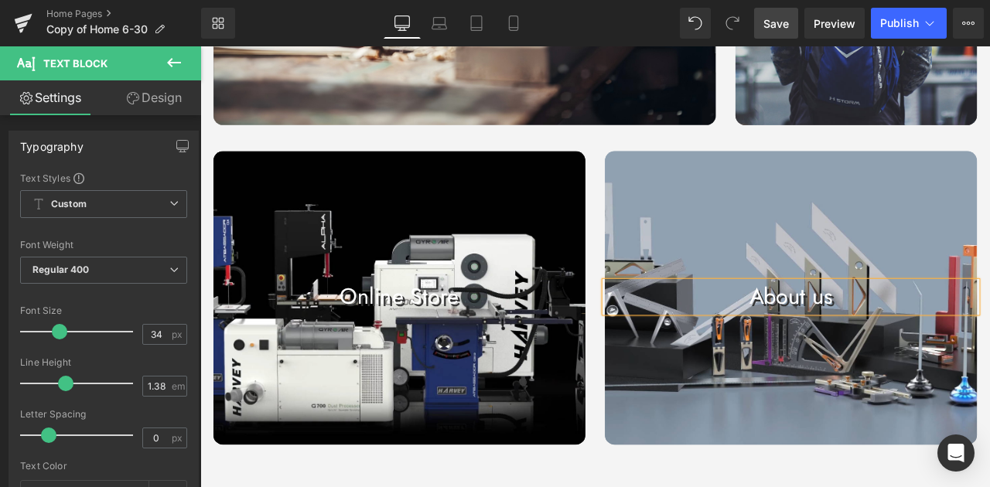
click at [935, 487] on div "Image Featured Content Heading Row News & Events Text Block Hero Banner 200px 2…" at bounding box center [668, 490] width 936 height 2684
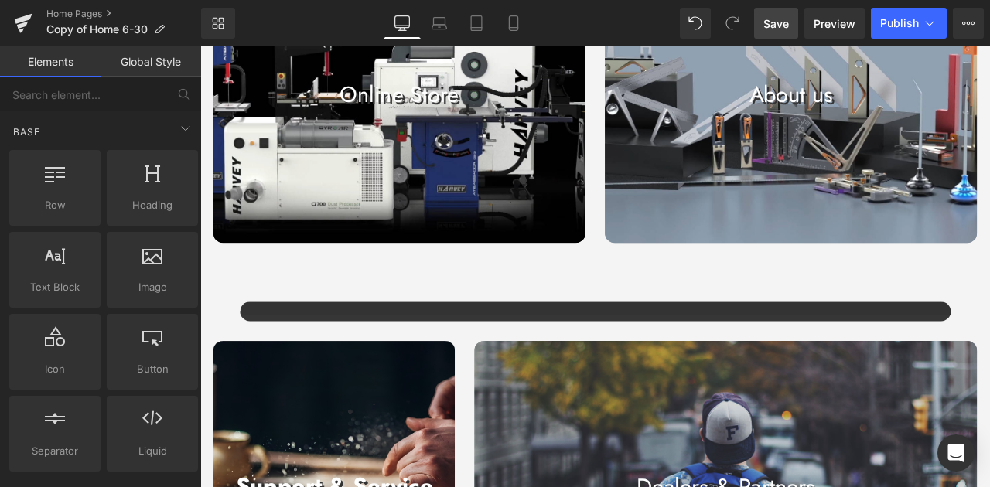
scroll to position [1299, 0]
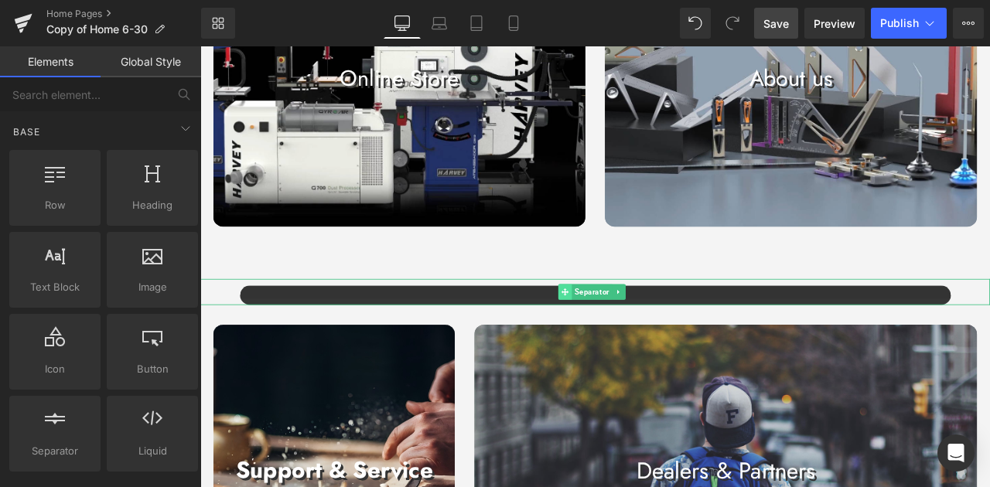
click at [627, 333] on span at bounding box center [633, 338] width 16 height 19
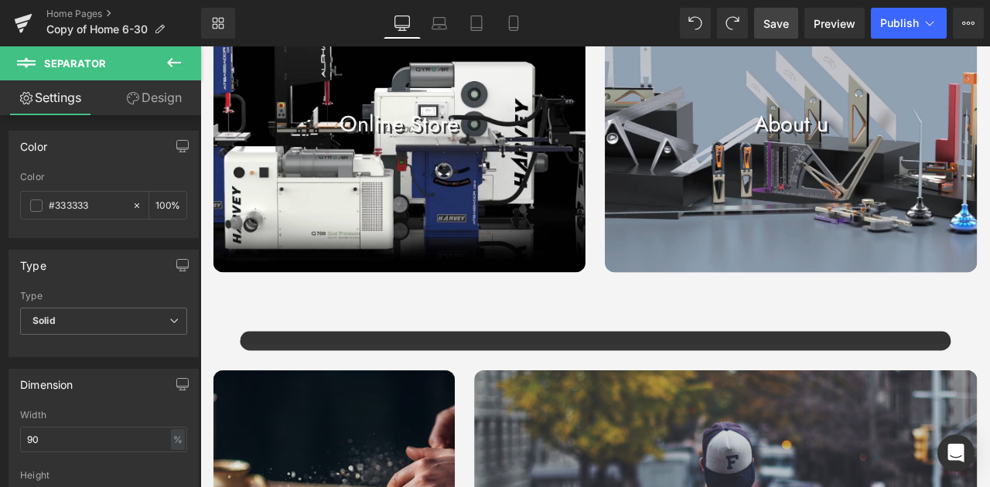
scroll to position [1196, 0]
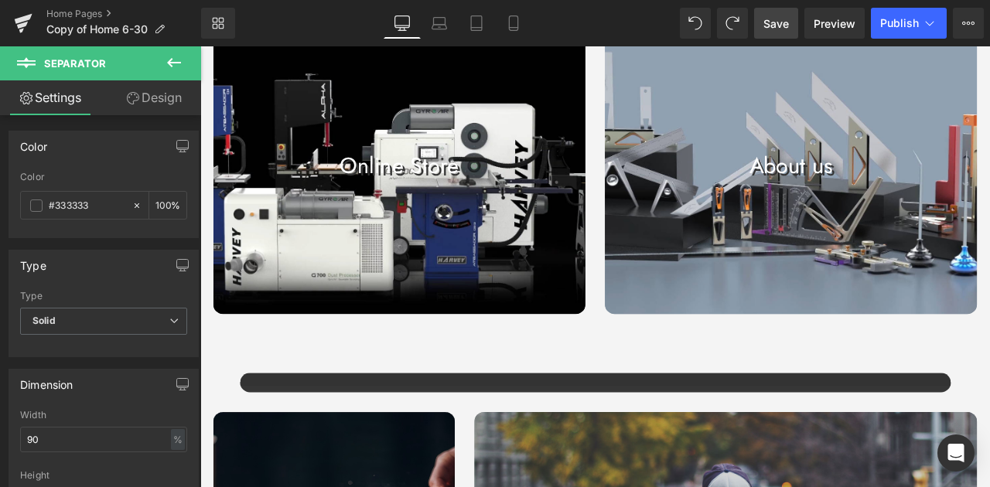
click at [778, 22] on span "Save" at bounding box center [776, 23] width 26 height 16
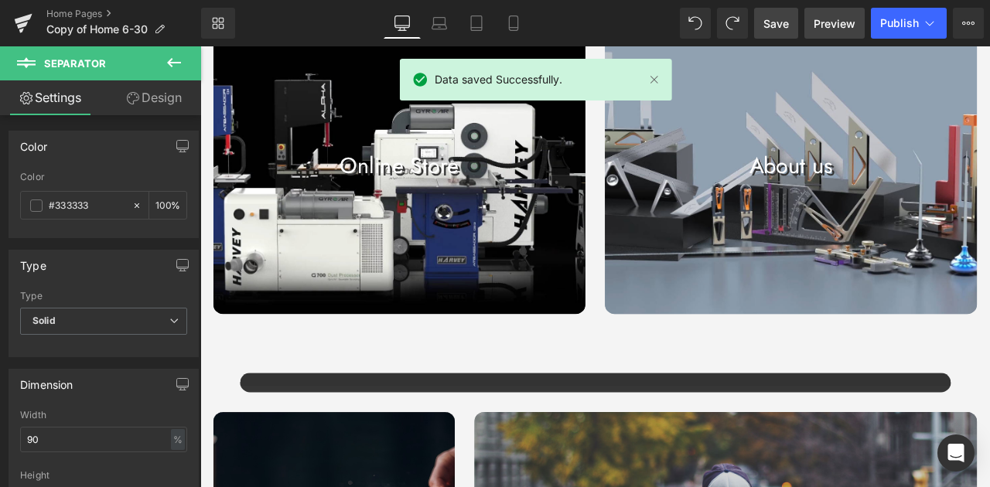
click at [820, 21] on span "Preview" at bounding box center [835, 23] width 42 height 16
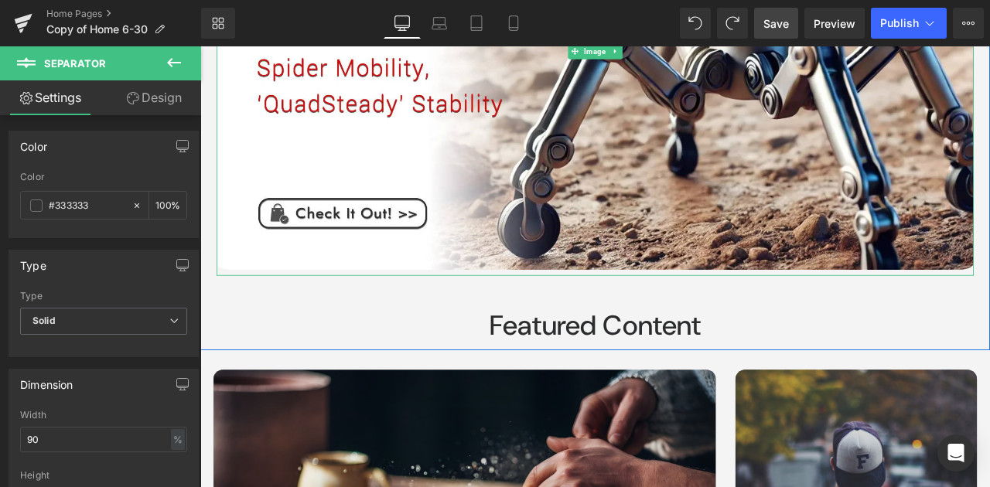
scroll to position [453, 0]
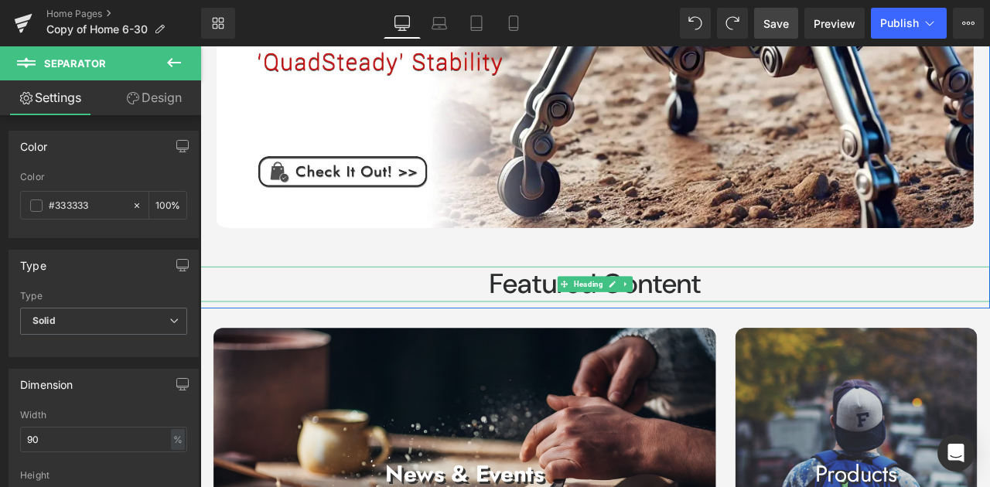
click at [793, 329] on h1 "Featured Content" at bounding box center [668, 328] width 936 height 42
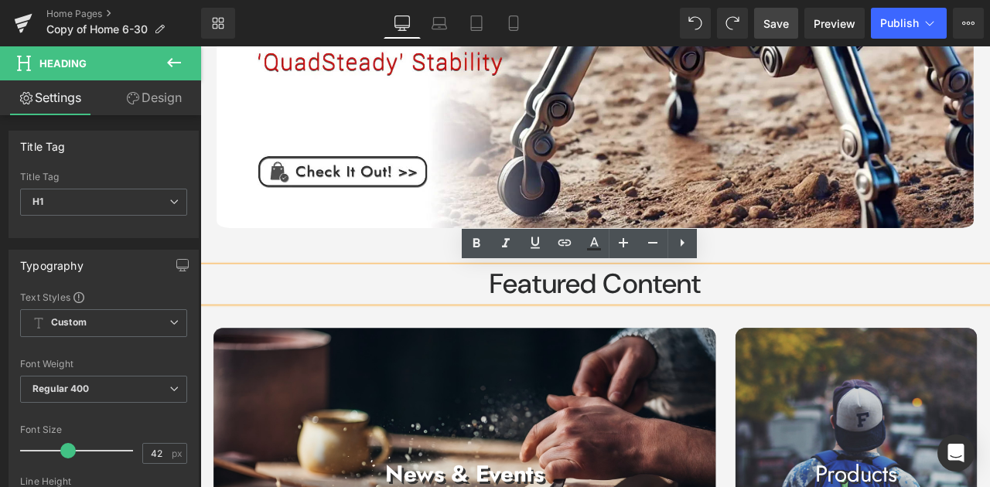
click at [511, 325] on h1 "Featured Content" at bounding box center [668, 328] width 936 height 42
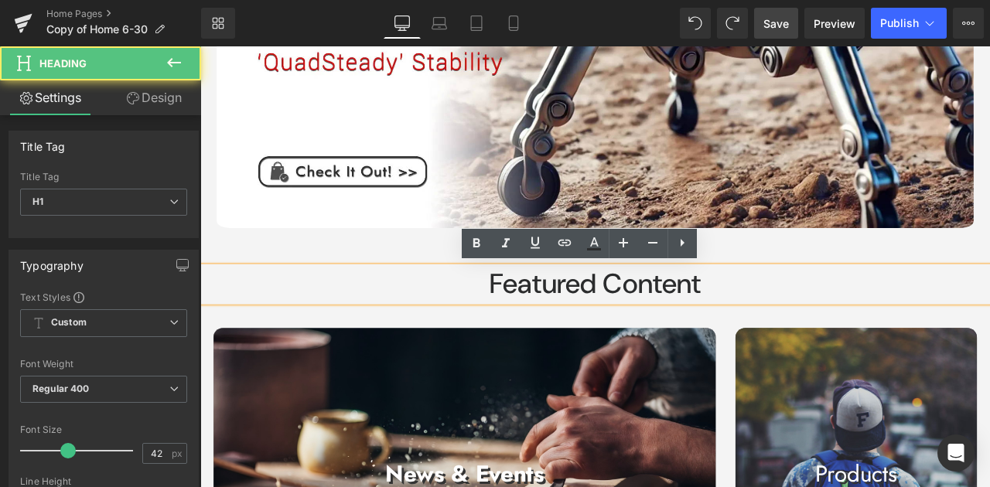
click at [828, 333] on h1 "Featured Content" at bounding box center [668, 328] width 936 height 42
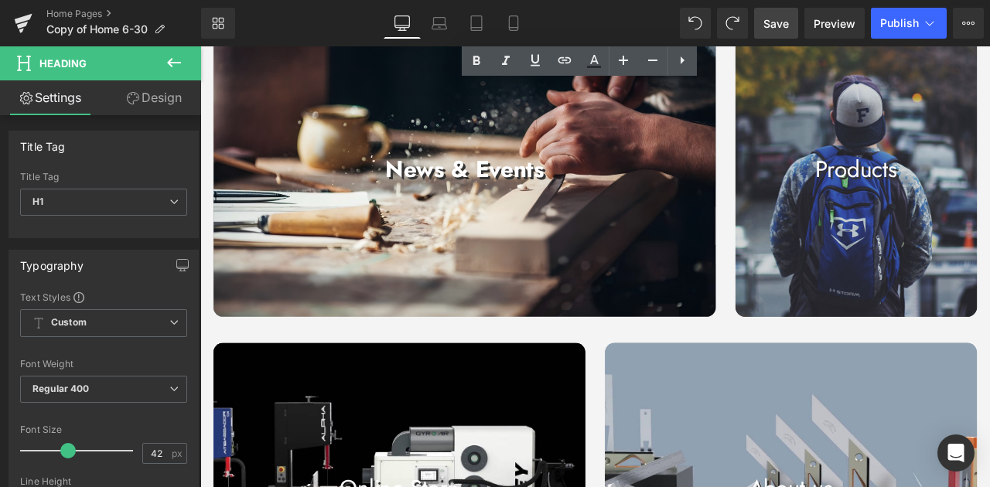
scroll to position [556, 0]
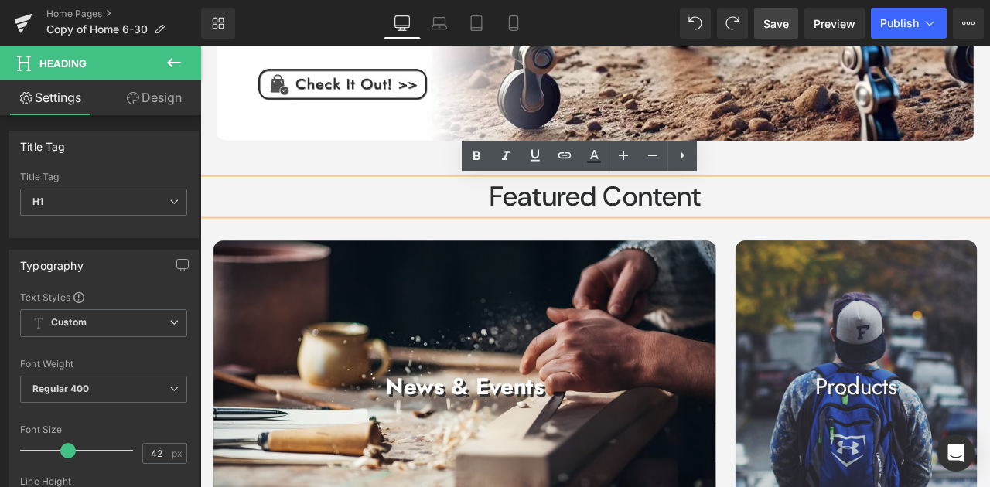
click at [848, 227] on h1 "Featured Content" at bounding box center [668, 225] width 936 height 42
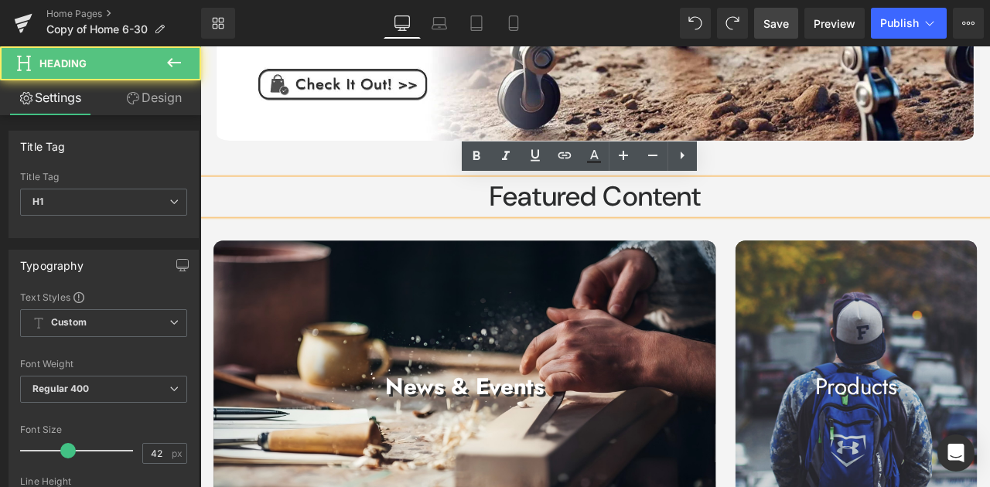
click at [537, 230] on h1 "Featured Content" at bounding box center [668, 225] width 936 height 42
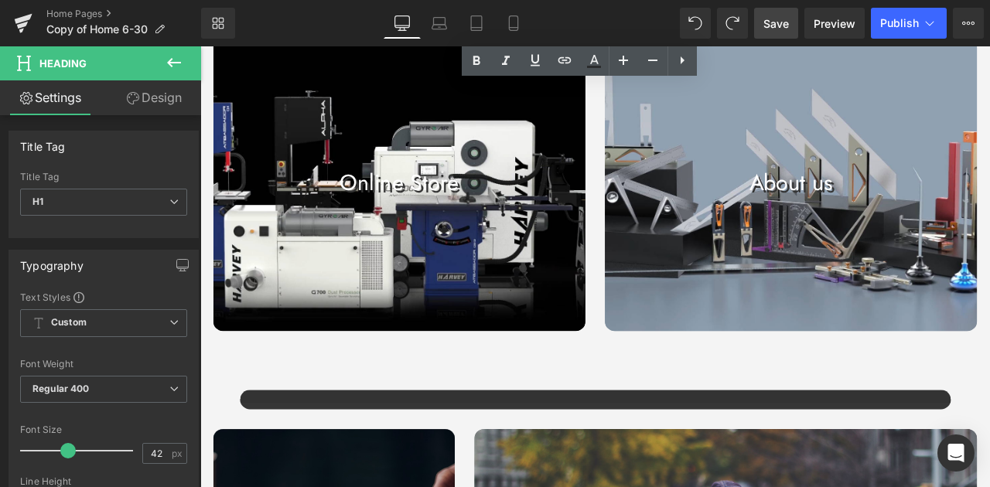
scroll to position [1175, 0]
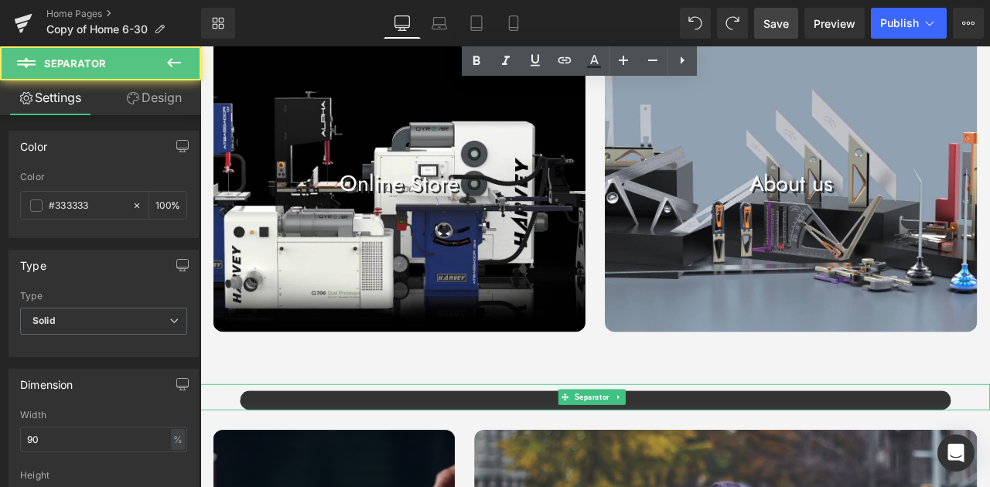
click at [521, 461] on hr at bounding box center [669, 466] width 842 height 23
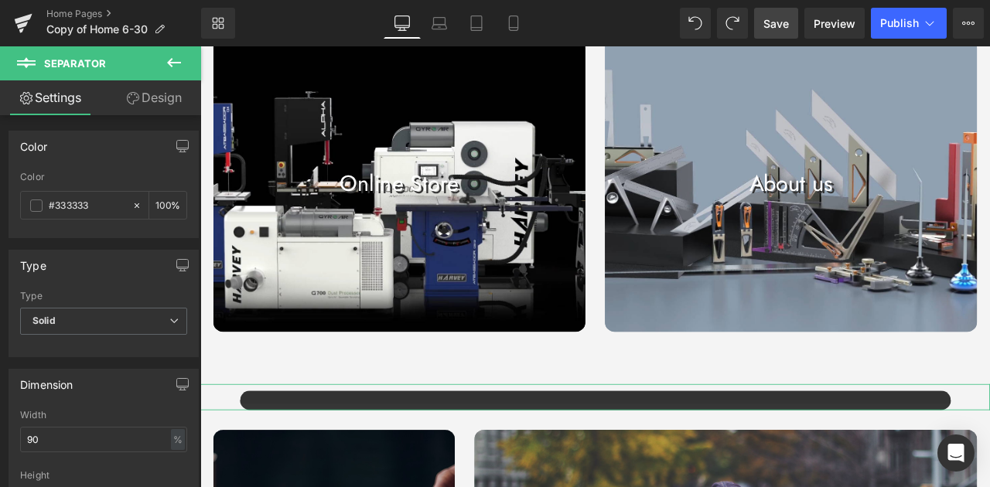
click at [162, 89] on link "Design" at bounding box center [154, 97] width 101 height 35
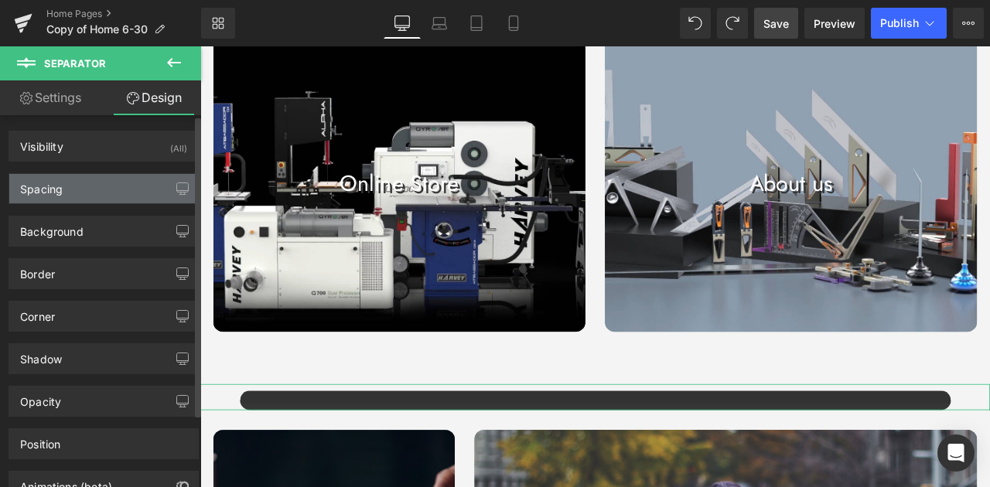
click at [101, 190] on div "Spacing" at bounding box center [103, 188] width 189 height 29
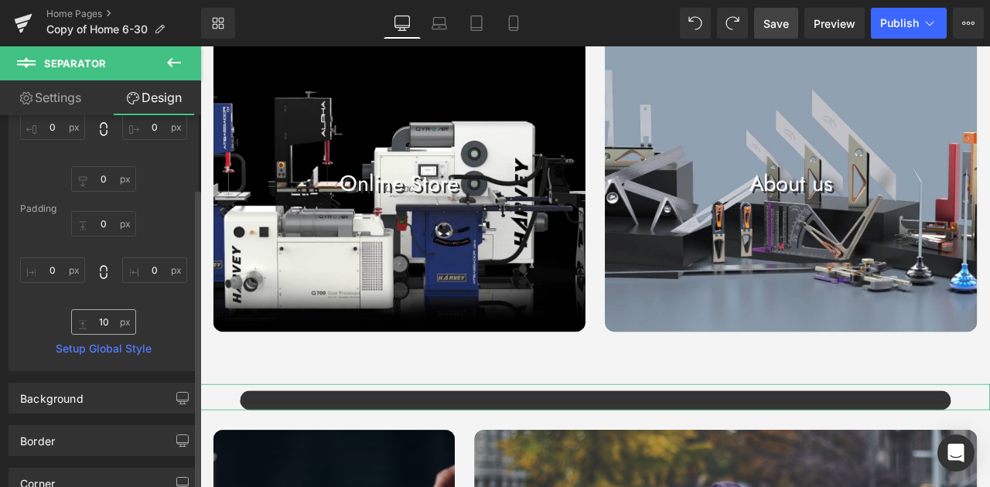
scroll to position [155, 0]
click at [120, 322] on input "10" at bounding box center [103, 322] width 65 height 26
click at [102, 322] on input "10" at bounding box center [103, 322] width 65 height 26
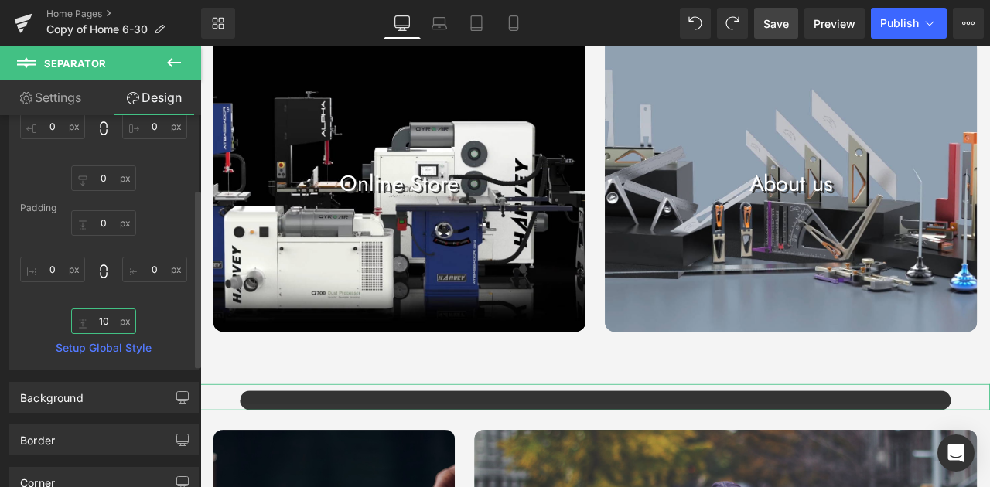
click at [102, 322] on input "10" at bounding box center [103, 322] width 65 height 26
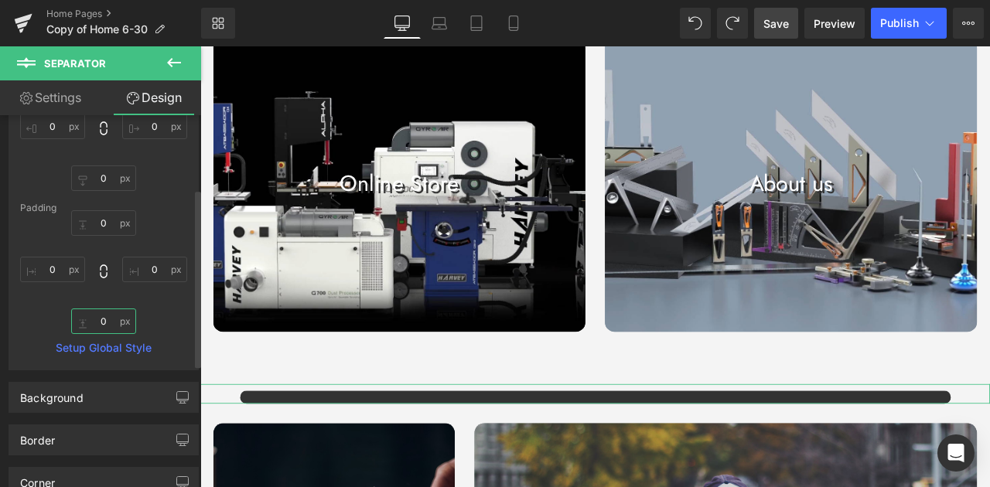
click at [102, 320] on input "0" at bounding box center [103, 322] width 65 height 26
type input "10"
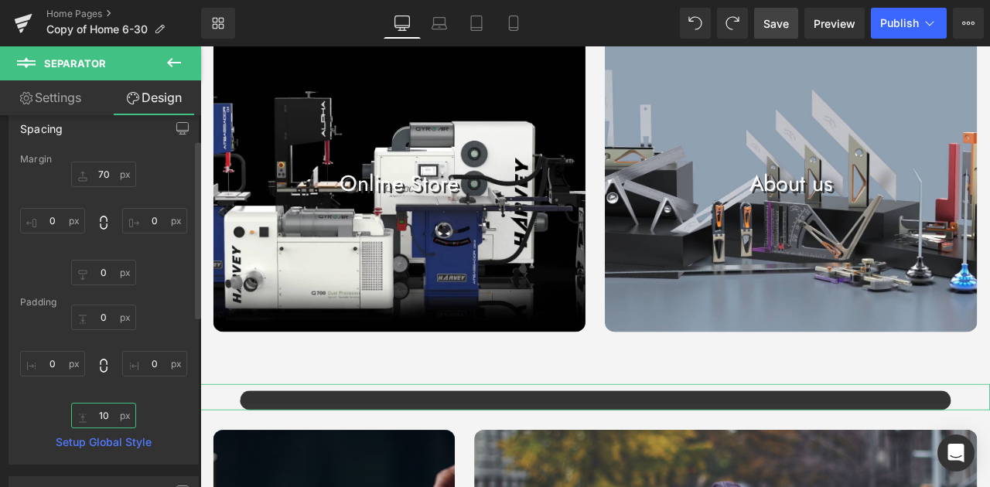
scroll to position [51, 0]
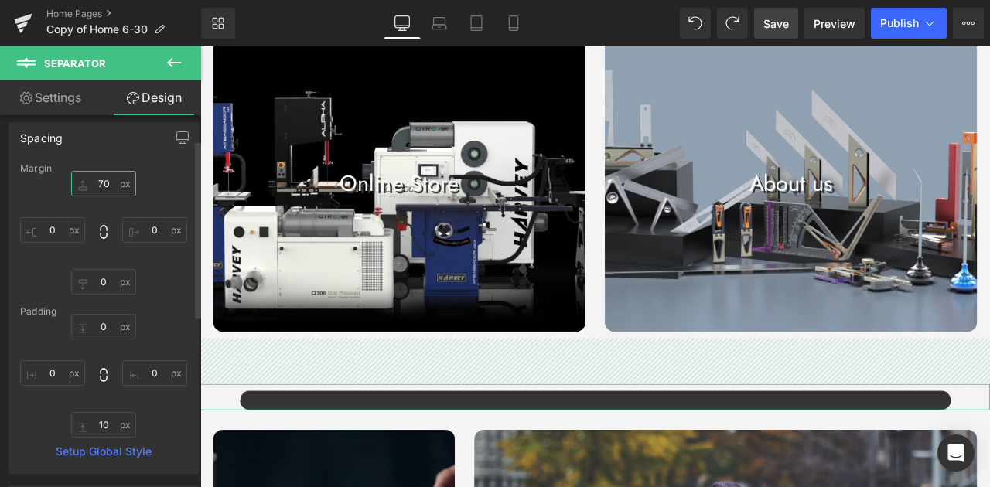
click at [104, 179] on input "70" at bounding box center [103, 184] width 65 height 26
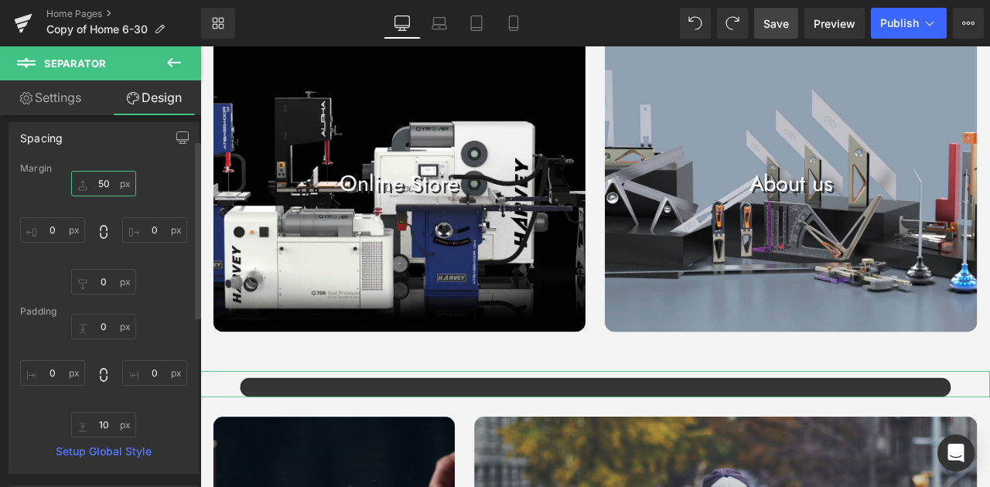
type input "5"
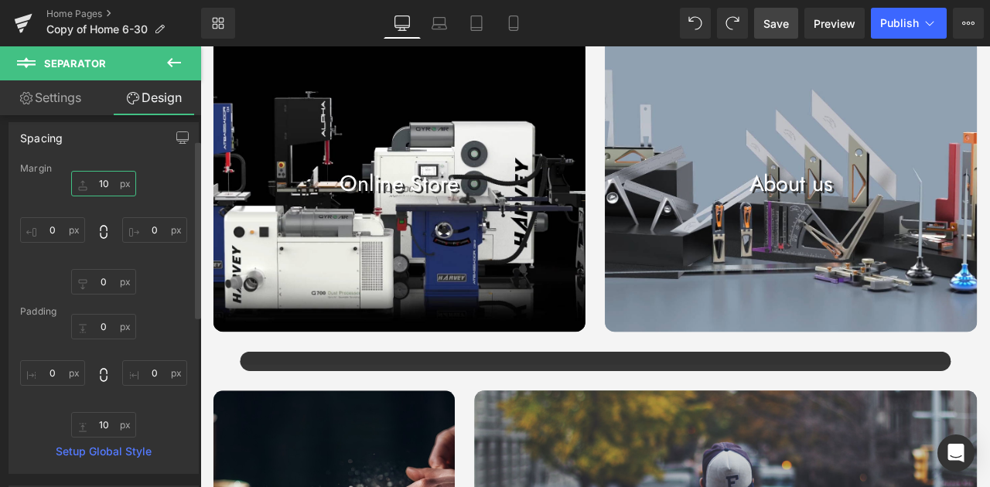
type input "10"
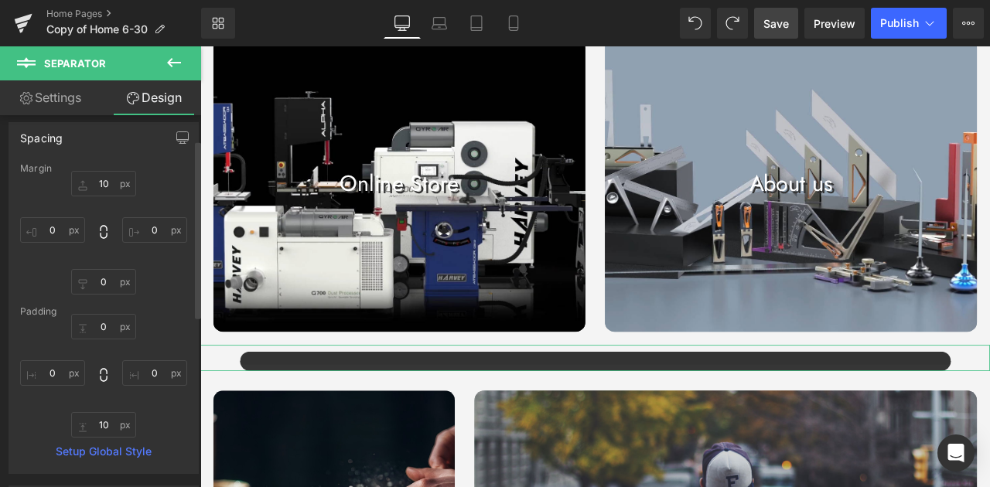
click at [166, 179] on div "10 10 0px 0 0px 0 0px 0" at bounding box center [103, 233] width 167 height 124
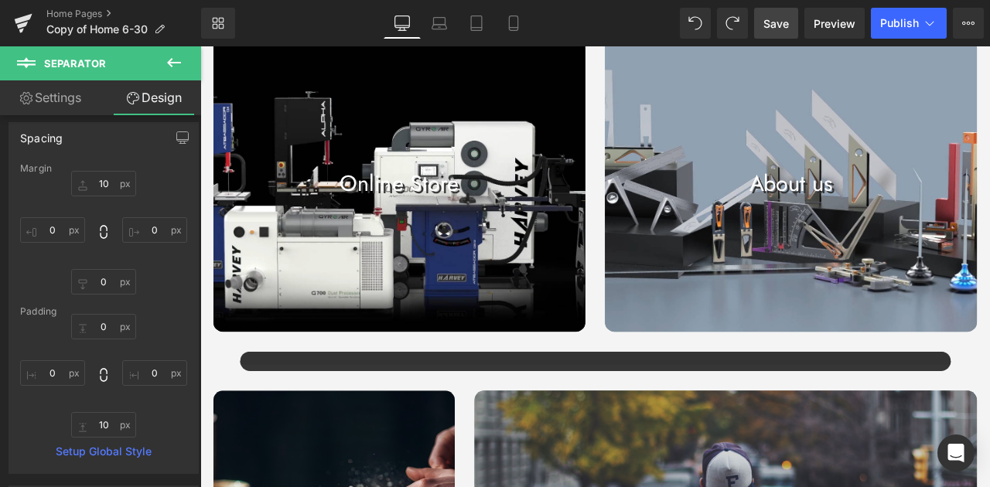
click at [172, 63] on icon at bounding box center [174, 62] width 19 height 19
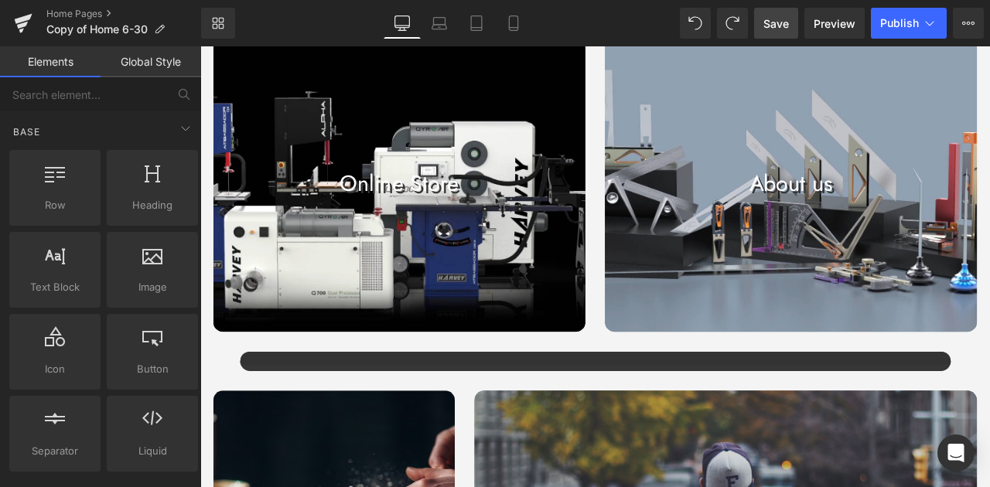
click at [784, 19] on span "Save" at bounding box center [776, 23] width 26 height 16
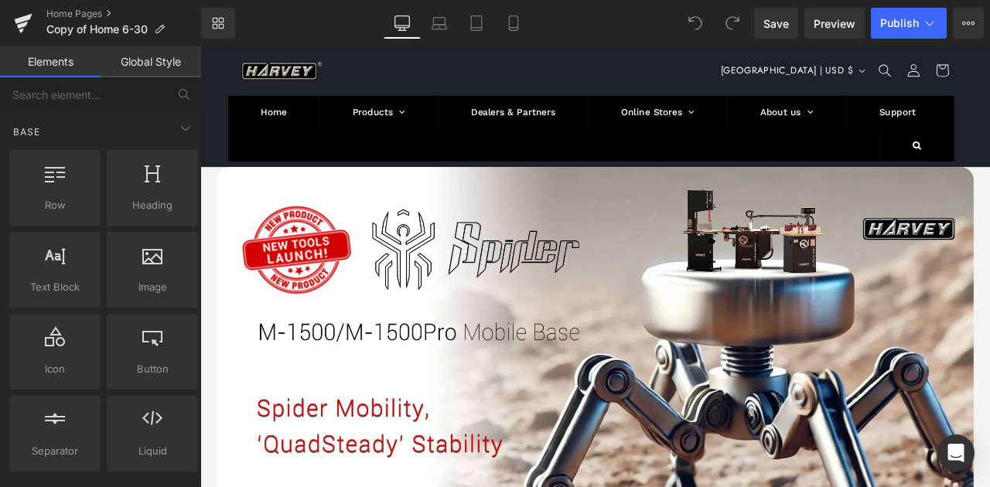
scroll to position [2464, 0]
